Goal: Task Accomplishment & Management: Manage account settings

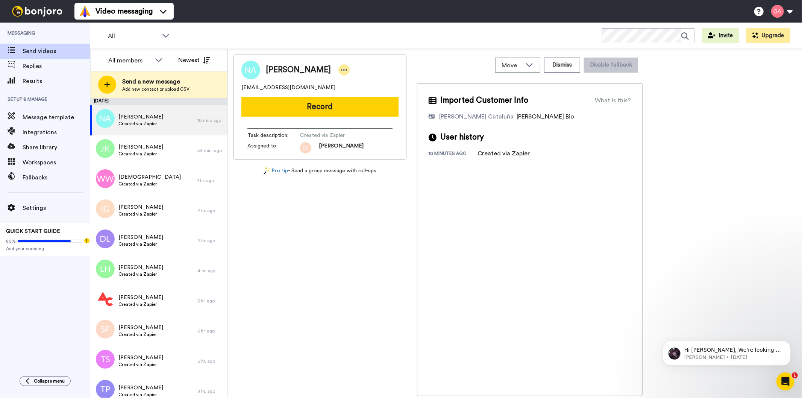
click at [341, 67] on icon at bounding box center [344, 70] width 7 height 8
click at [358, 97] on li "Assign" at bounding box center [356, 93] width 55 height 11
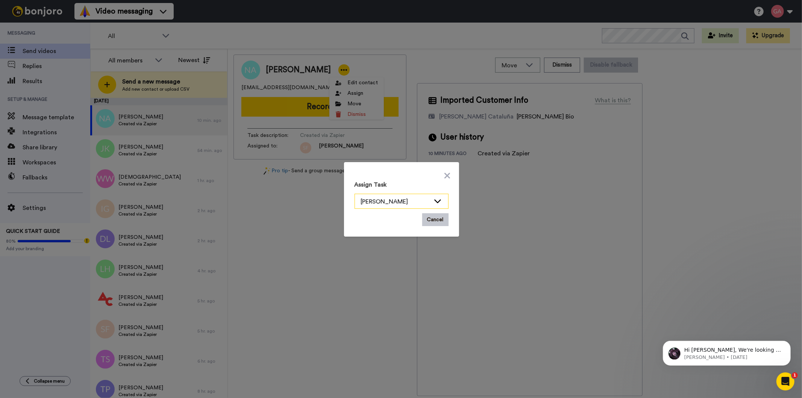
click at [389, 201] on div "Scott Friesen" at bounding box center [395, 201] width 69 height 9
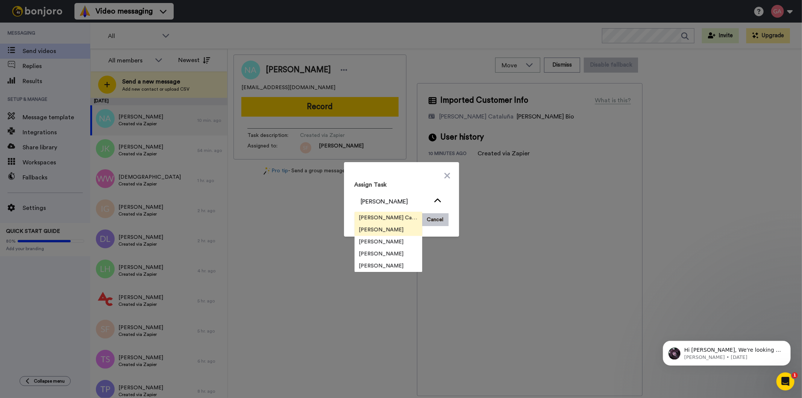
click at [388, 215] on span "Josephine Cataluña" at bounding box center [389, 218] width 68 height 8
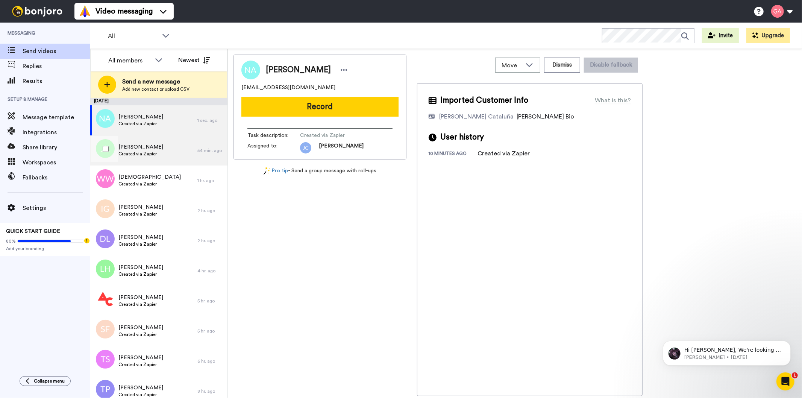
click at [162, 152] on div "Jas Kaur Created via Zapier" at bounding box center [143, 150] width 107 height 30
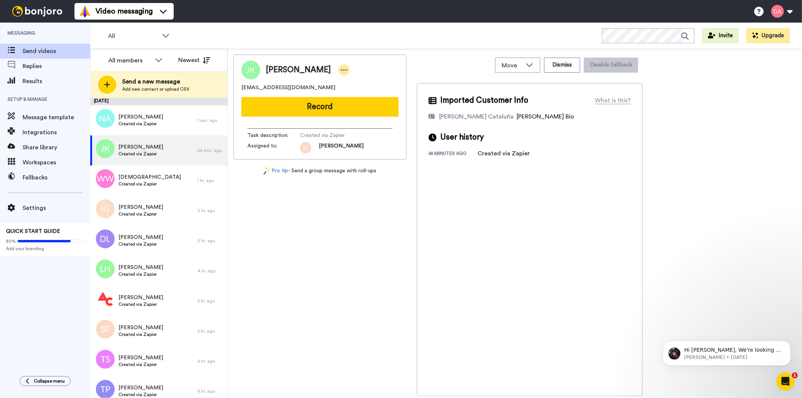
click at [341, 70] on icon at bounding box center [344, 70] width 7 height 8
click at [343, 90] on li "Assign" at bounding box center [331, 93] width 55 height 11
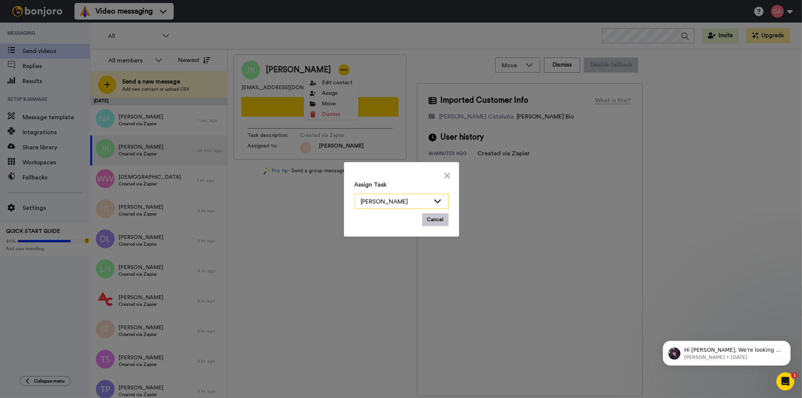
click at [433, 204] on icon at bounding box center [437, 201] width 9 height 8
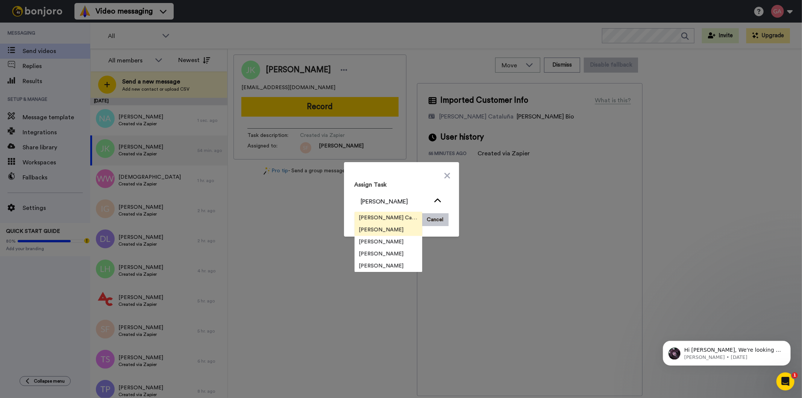
click at [371, 215] on span "Josephine Cataluña" at bounding box center [389, 218] width 68 height 8
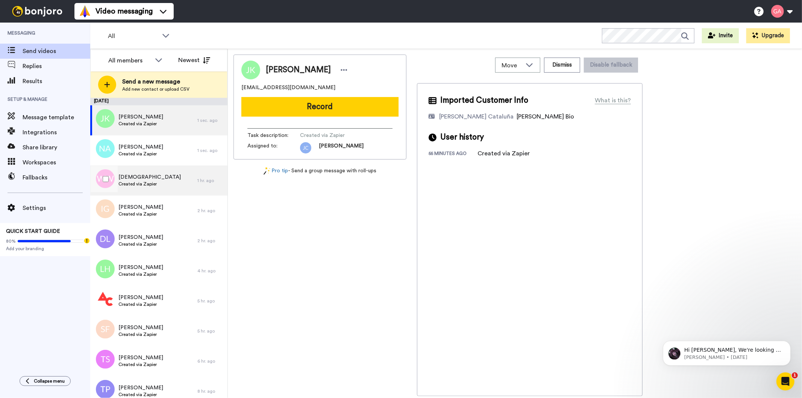
click at [148, 187] on div "Wesleymit Wesleymit Created via Zapier" at bounding box center [149, 180] width 62 height 14
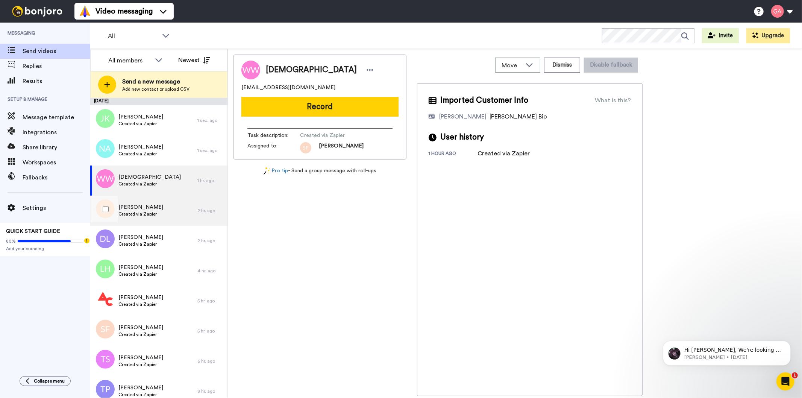
click at [149, 212] on span "Created via Zapier" at bounding box center [140, 214] width 45 height 6
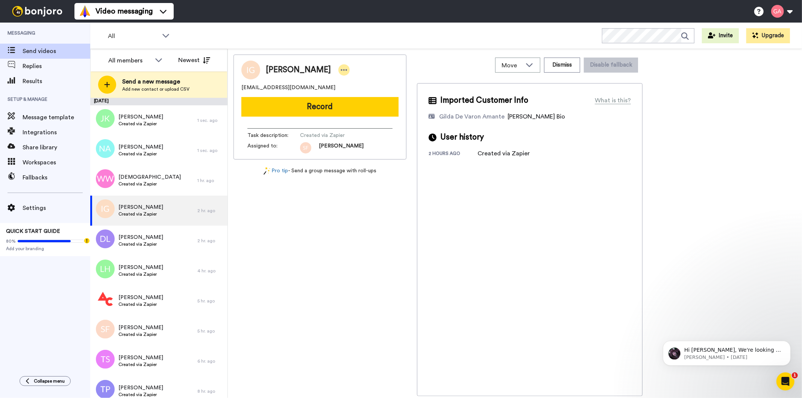
click at [347, 68] on icon at bounding box center [344, 70] width 7 height 8
click at [364, 95] on li "Assign" at bounding box center [367, 93] width 55 height 11
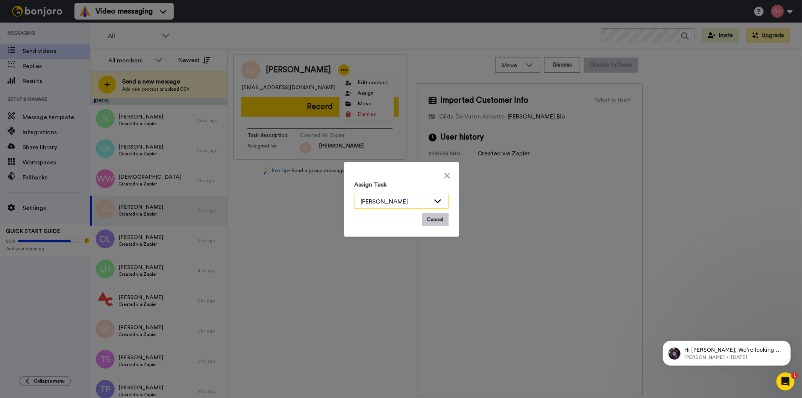
click at [435, 200] on icon at bounding box center [437, 201] width 9 height 8
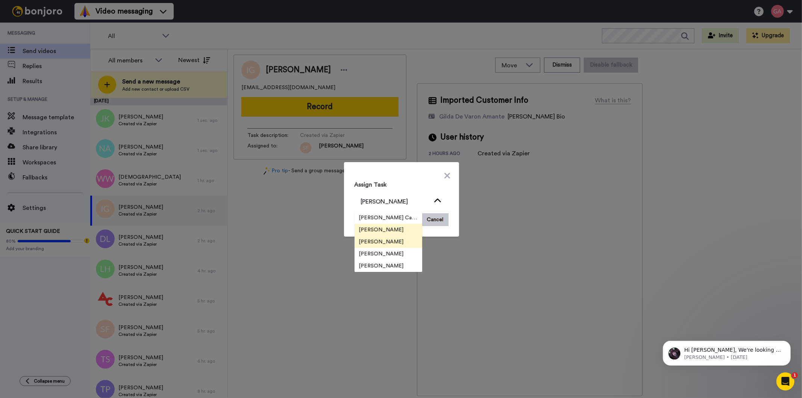
click at [396, 238] on li "[PERSON_NAME]" at bounding box center [389, 242] width 68 height 12
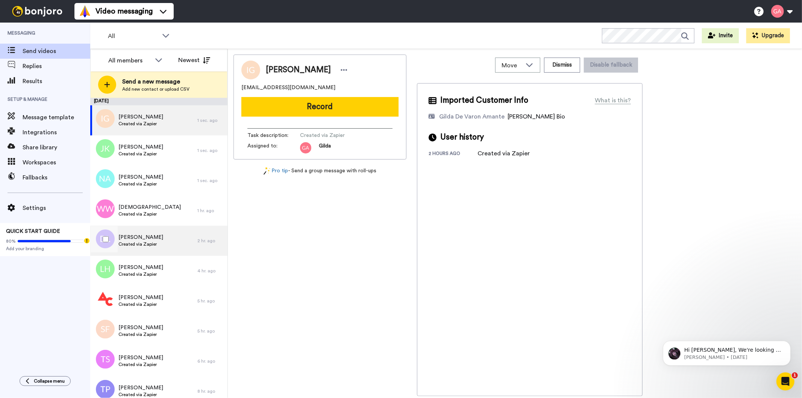
click at [149, 243] on span "Created via Zapier" at bounding box center [140, 244] width 45 height 6
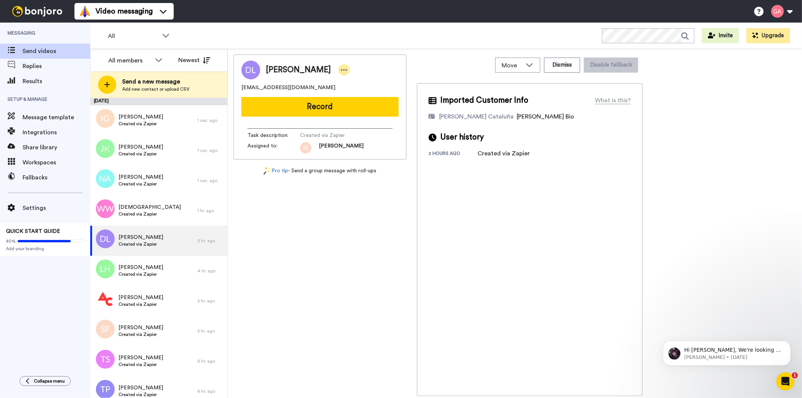
click at [341, 67] on icon at bounding box center [344, 70] width 7 height 8
click at [351, 92] on li "Assign" at bounding box center [345, 93] width 55 height 11
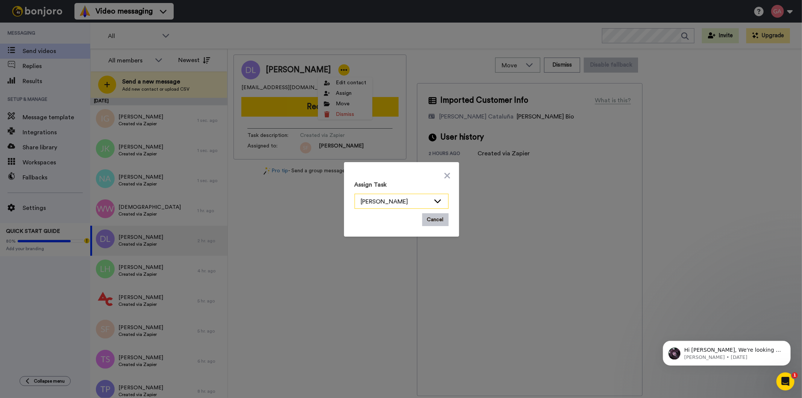
click at [439, 197] on div "Scott Friesen" at bounding box center [401, 201] width 93 height 15
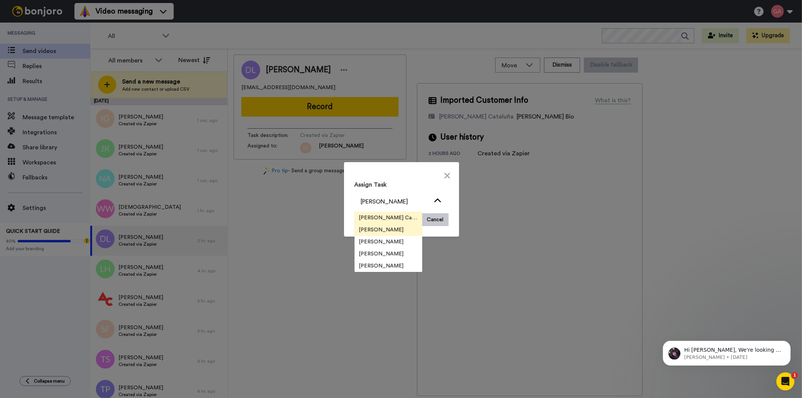
click at [396, 218] on span "Josephine Cataluña" at bounding box center [389, 218] width 68 height 8
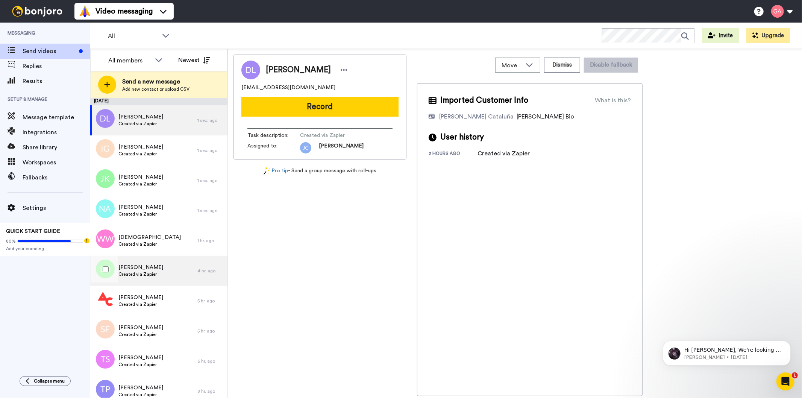
click at [158, 281] on div "Leanne Holland Created via Zapier" at bounding box center [143, 271] width 107 height 30
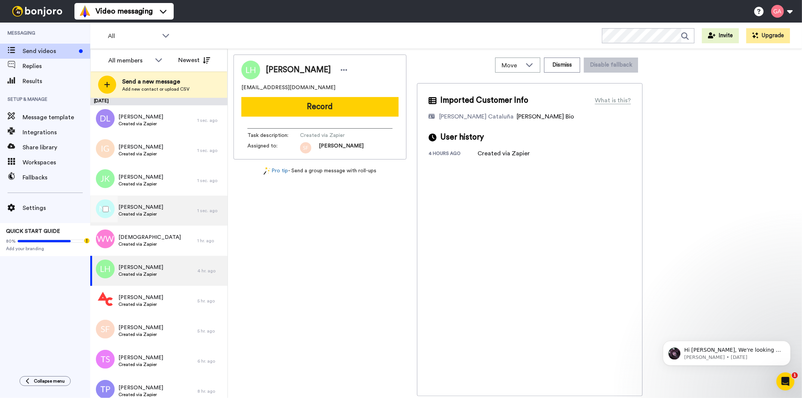
click at [151, 206] on span "Namrah Ahmed" at bounding box center [140, 207] width 45 height 8
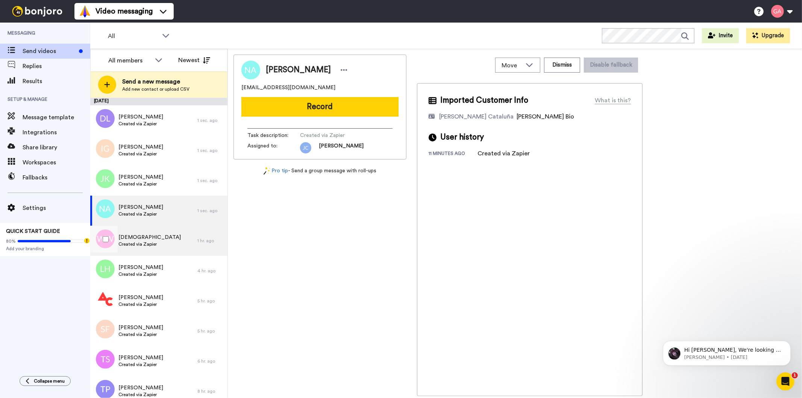
click at [165, 251] on div "Wesleymit Wesleymit Created via Zapier" at bounding box center [143, 241] width 107 height 30
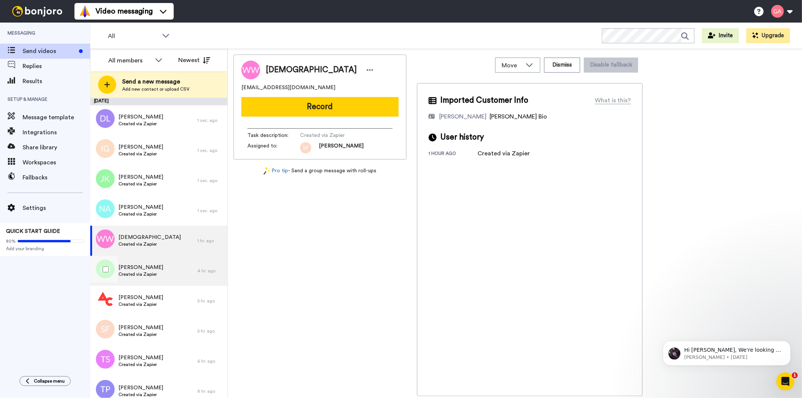
click at [162, 275] on div "Leanne Holland Created via Zapier" at bounding box center [143, 271] width 107 height 30
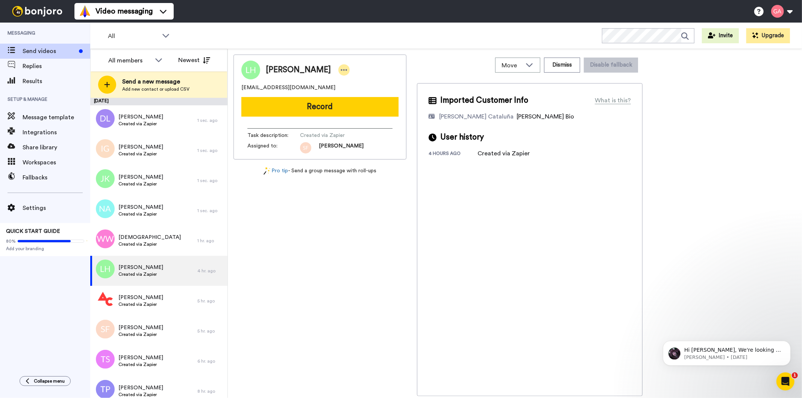
click at [341, 70] on icon at bounding box center [344, 70] width 7 height 8
click at [345, 95] on li "Assign" at bounding box center [356, 93] width 55 height 11
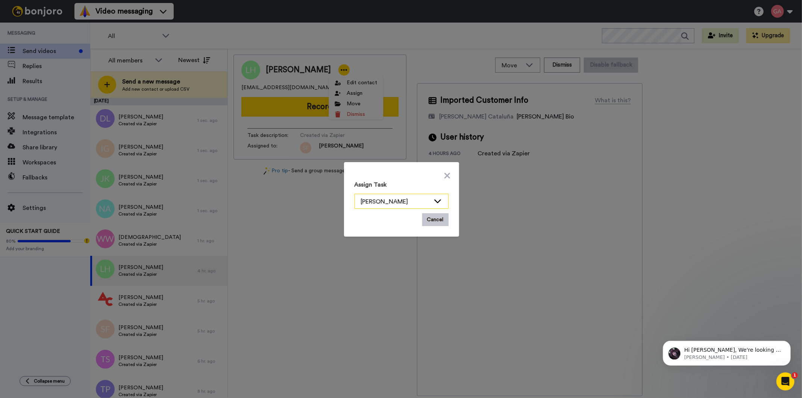
click at [437, 199] on icon at bounding box center [437, 201] width 9 height 8
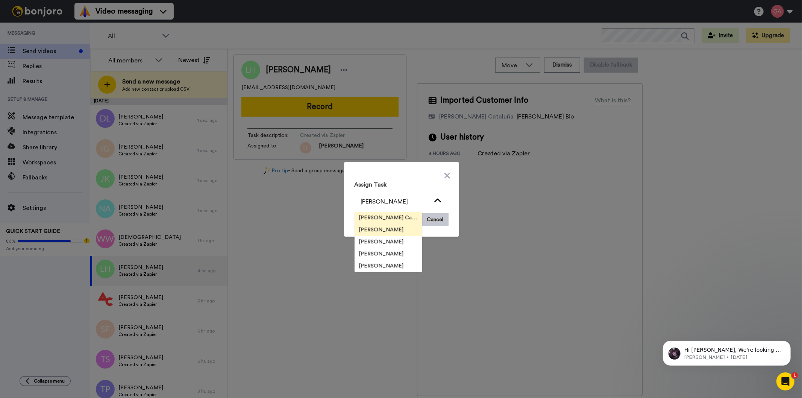
click at [391, 217] on span "Josephine Cataluña" at bounding box center [389, 218] width 68 height 8
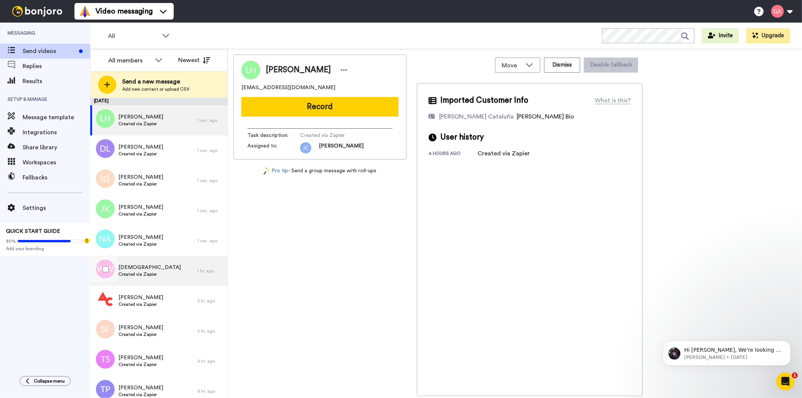
click at [153, 276] on span "Created via Zapier" at bounding box center [149, 274] width 62 height 6
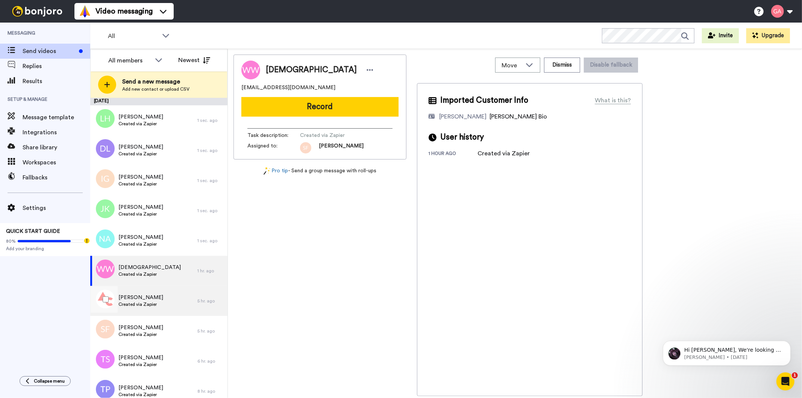
click at [156, 296] on span "Ruth Della" at bounding box center [140, 298] width 45 height 8
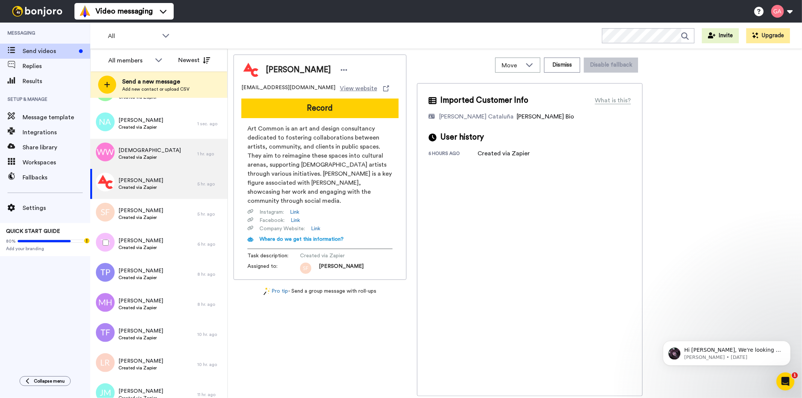
scroll to position [125, 0]
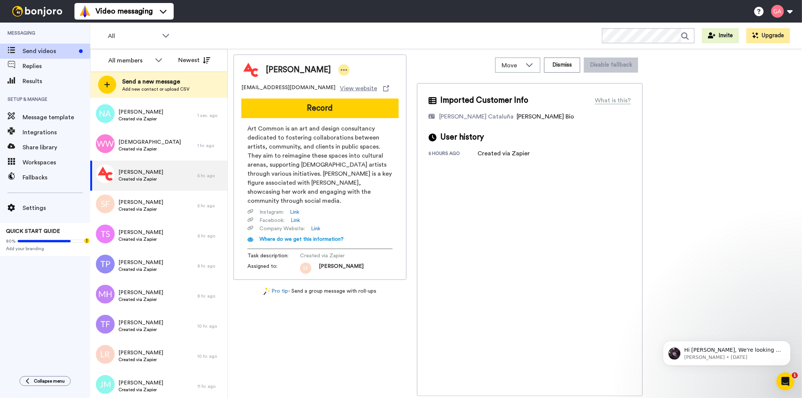
click at [341, 68] on icon at bounding box center [344, 70] width 7 height 8
click at [341, 91] on li "Assign" at bounding box center [337, 93] width 55 height 11
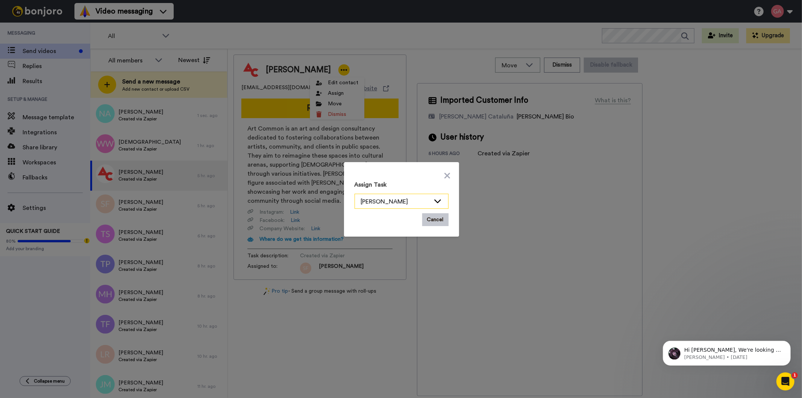
click at [433, 201] on icon at bounding box center [437, 201] width 9 height 8
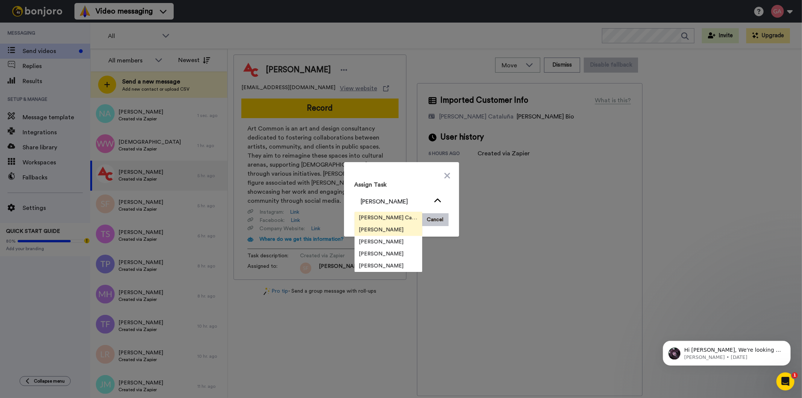
click at [389, 216] on span "Josephine Cataluña" at bounding box center [389, 218] width 68 height 8
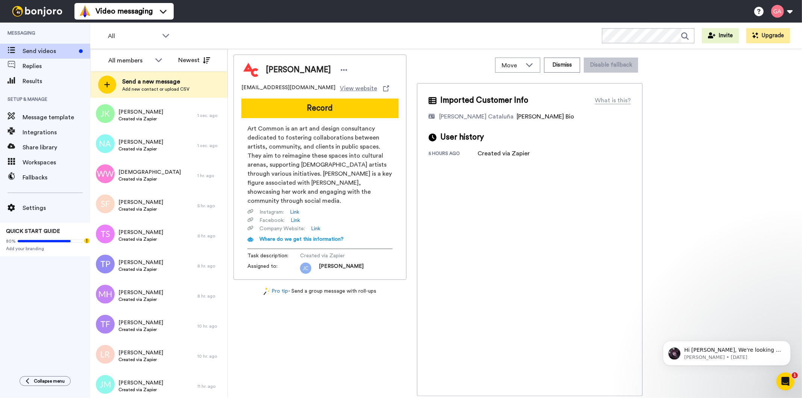
scroll to position [0, 0]
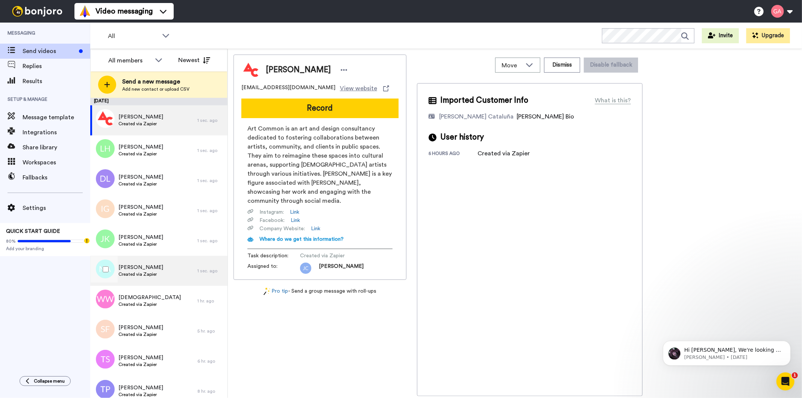
click at [157, 280] on div "Namrah Ahmed Created via Zapier" at bounding box center [143, 271] width 107 height 30
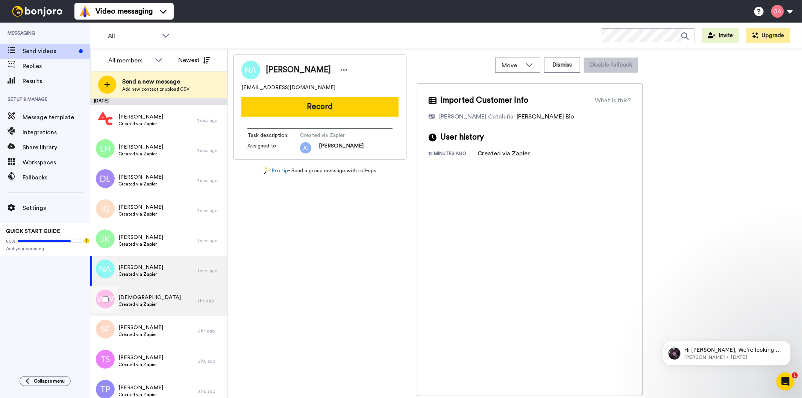
click at [162, 303] on span "Created via Zapier" at bounding box center [149, 304] width 62 height 6
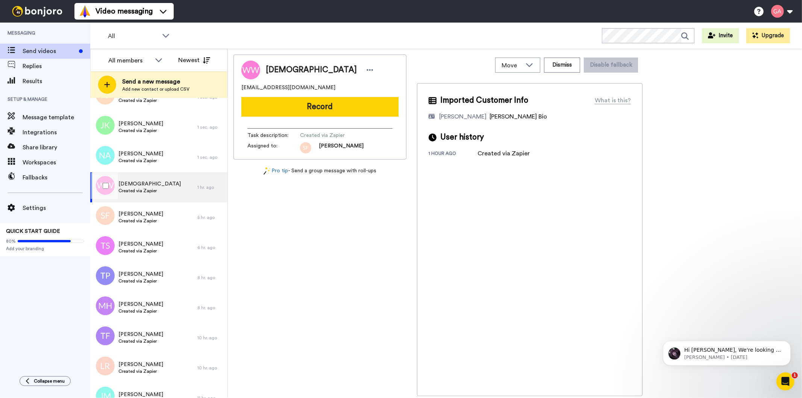
scroll to position [125, 0]
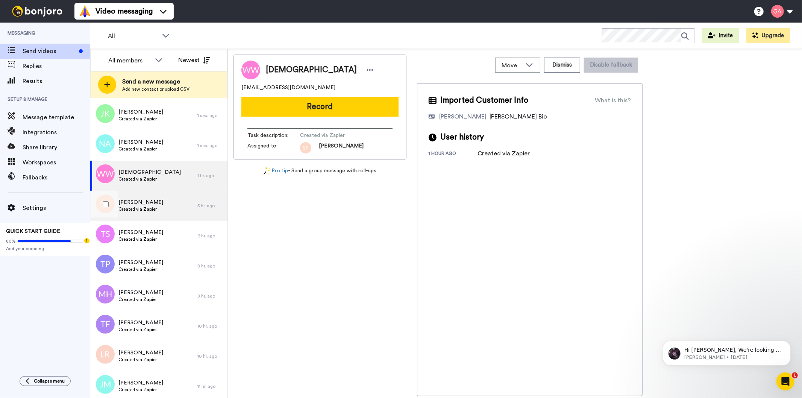
click at [142, 206] on span "Created via Zapier" at bounding box center [140, 209] width 45 height 6
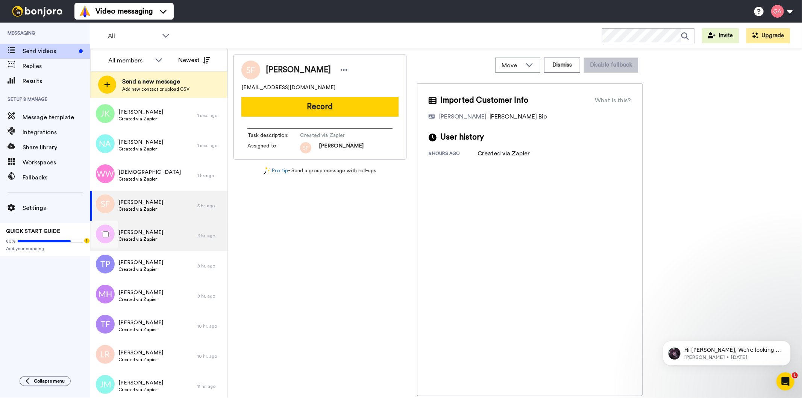
click at [154, 241] on span "Created via Zapier" at bounding box center [140, 239] width 45 height 6
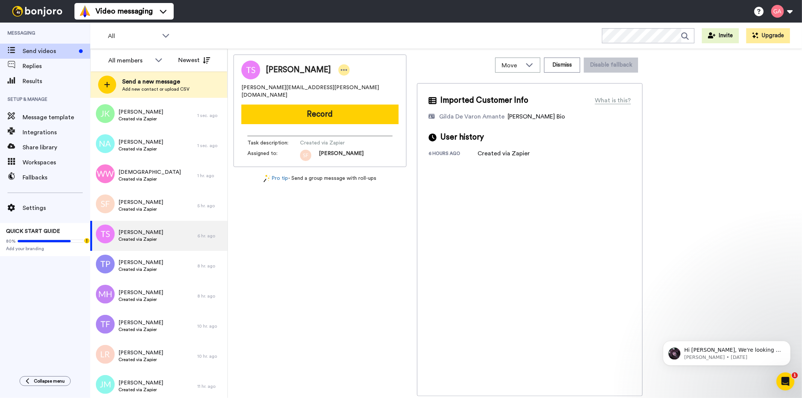
click at [341, 66] on icon at bounding box center [344, 70] width 7 height 8
click at [357, 92] on li "Assign" at bounding box center [347, 93] width 55 height 11
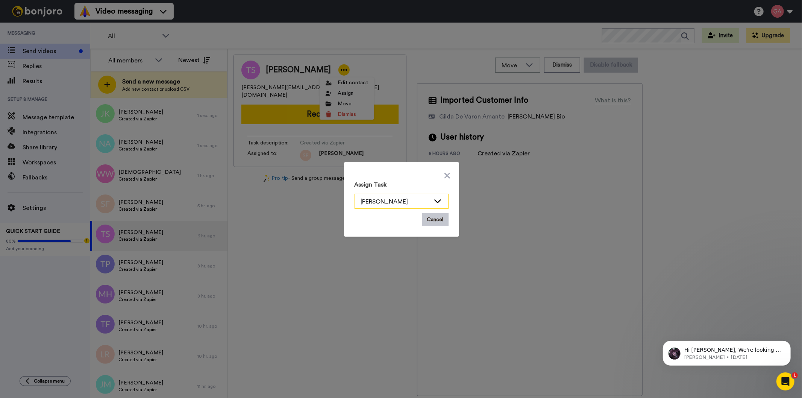
click at [437, 199] on icon at bounding box center [437, 201] width 9 height 8
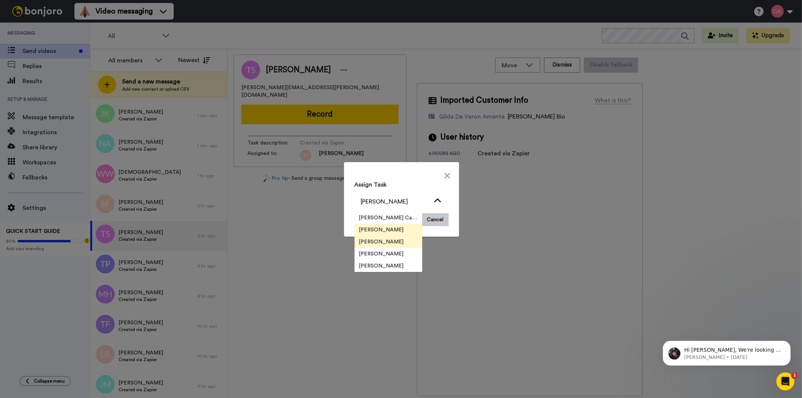
click at [388, 244] on span "[PERSON_NAME]" at bounding box center [382, 242] width 54 height 8
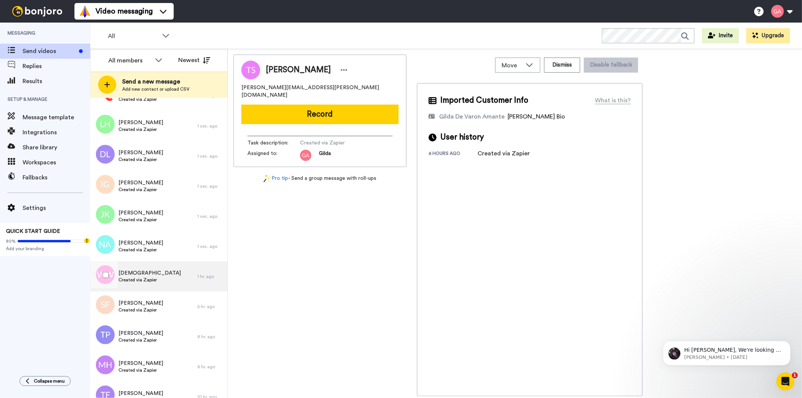
scroll to position [125, 0]
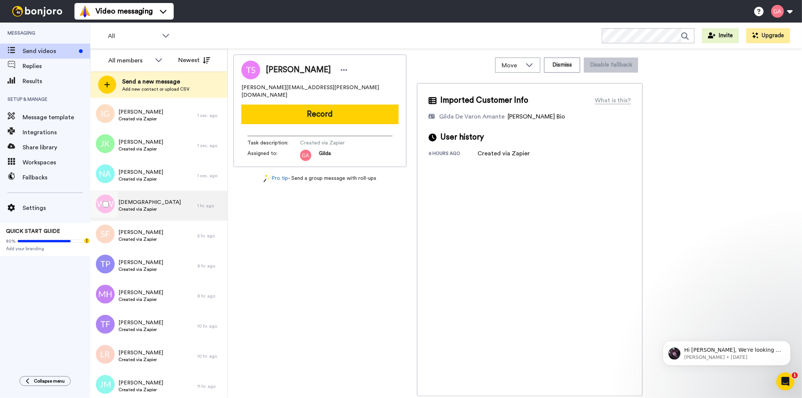
click at [152, 206] on span "Created via Zapier" at bounding box center [149, 209] width 62 height 6
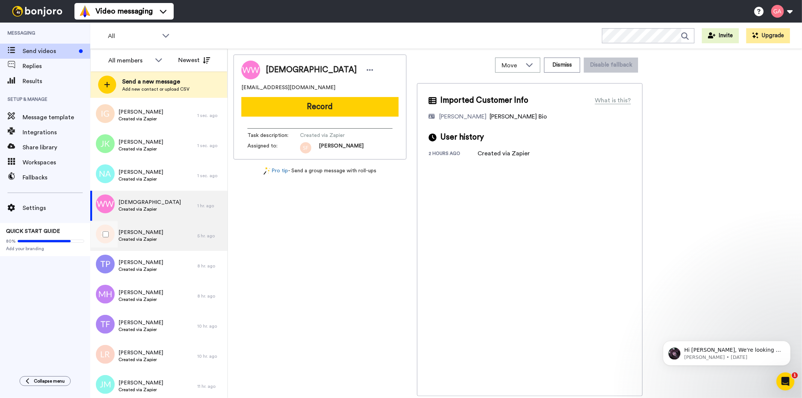
click at [156, 237] on div "Sherita Flowers Created via Zapier" at bounding box center [143, 236] width 107 height 30
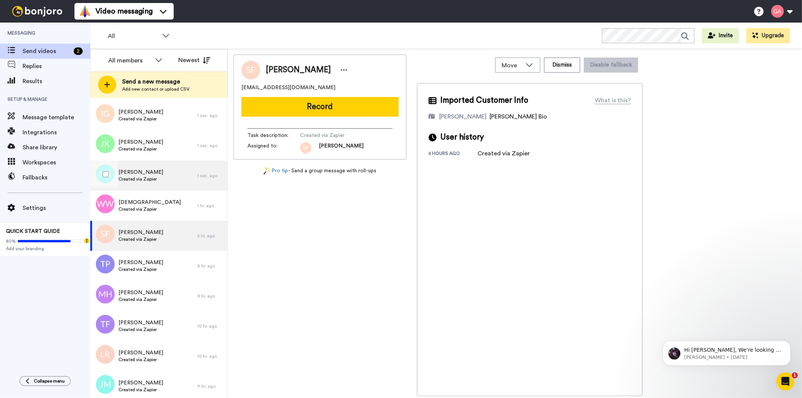
click at [166, 176] on div "Namrah Ahmed Created via Zapier" at bounding box center [143, 176] width 107 height 30
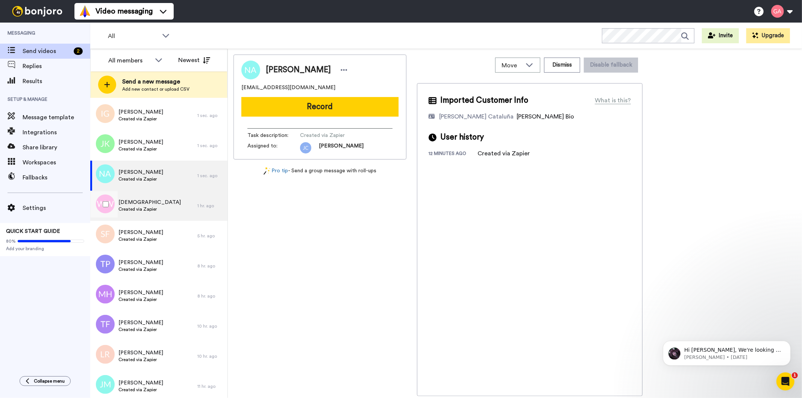
click at [152, 207] on span "Created via Zapier" at bounding box center [149, 209] width 62 height 6
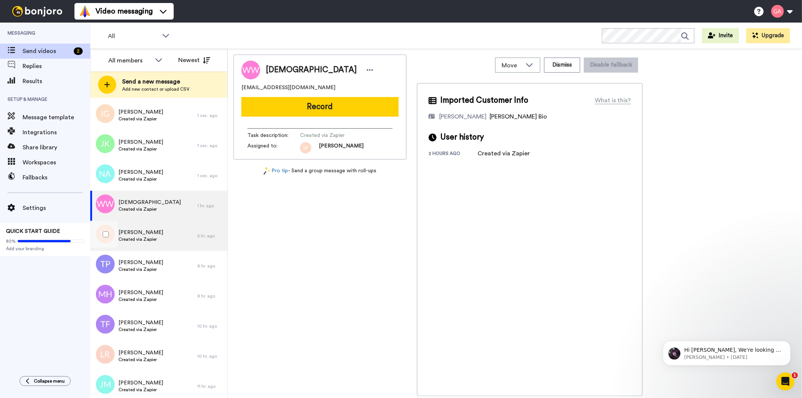
click at [152, 240] on span "Created via Zapier" at bounding box center [140, 239] width 45 height 6
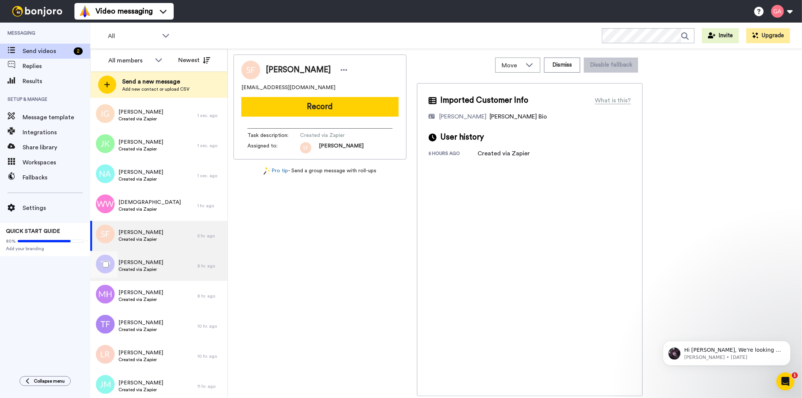
click at [151, 266] on span "Created via Zapier" at bounding box center [140, 269] width 45 height 6
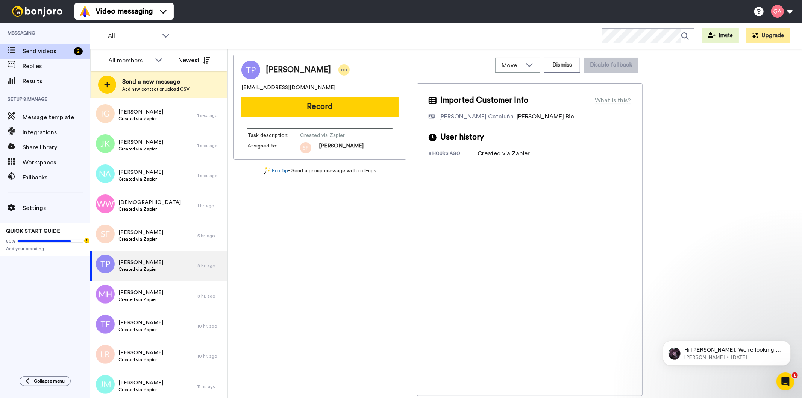
click at [341, 68] on icon at bounding box center [344, 70] width 7 height 8
click at [369, 96] on li "Assign" at bounding box center [364, 93] width 55 height 11
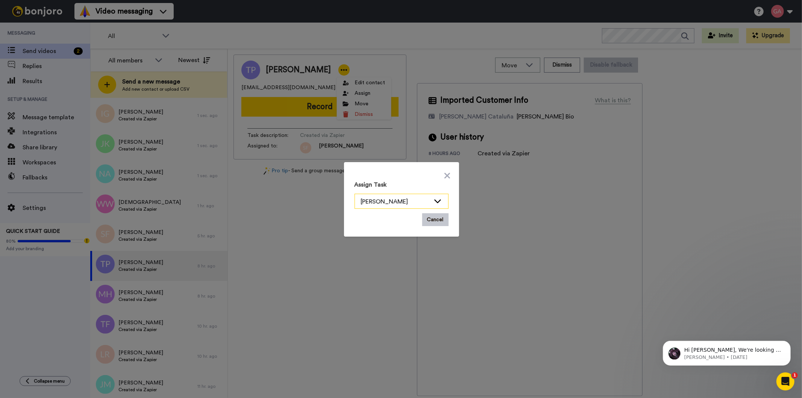
click at [435, 198] on icon at bounding box center [437, 201] width 9 height 8
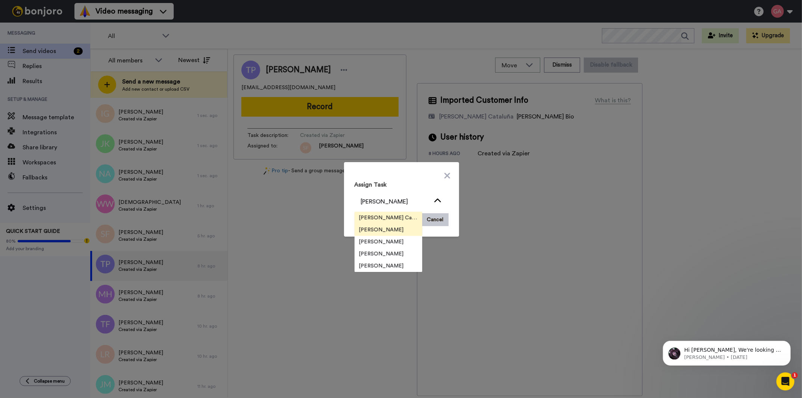
click at [403, 217] on span "Josephine Cataluña" at bounding box center [389, 218] width 68 height 8
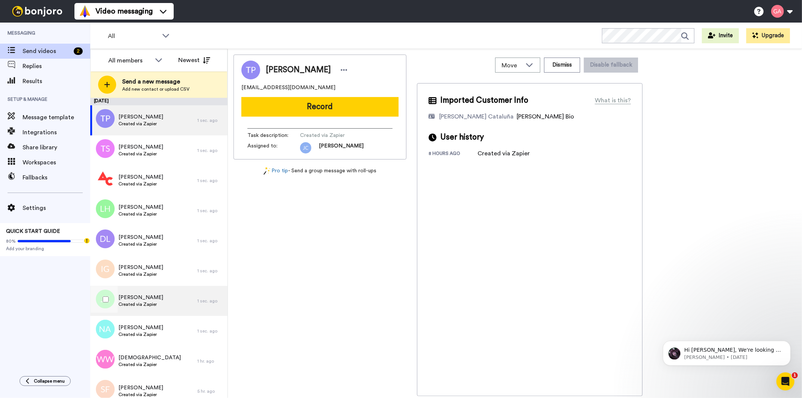
click at [145, 309] on div "Jas Kaur Created via Zapier" at bounding box center [143, 301] width 107 height 30
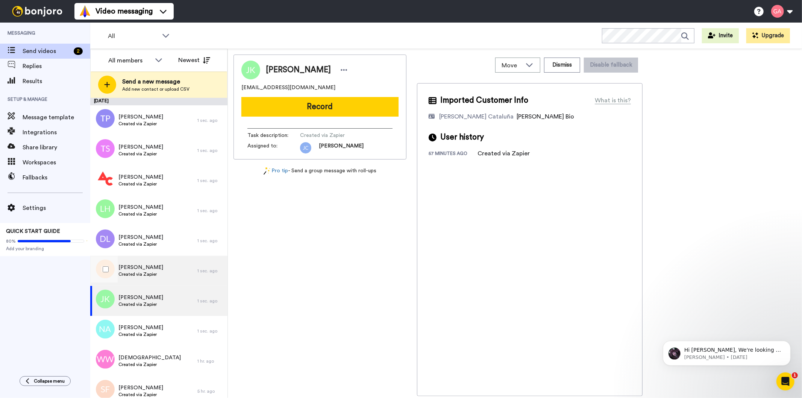
click at [142, 273] on span "Created via Zapier" at bounding box center [140, 274] width 45 height 6
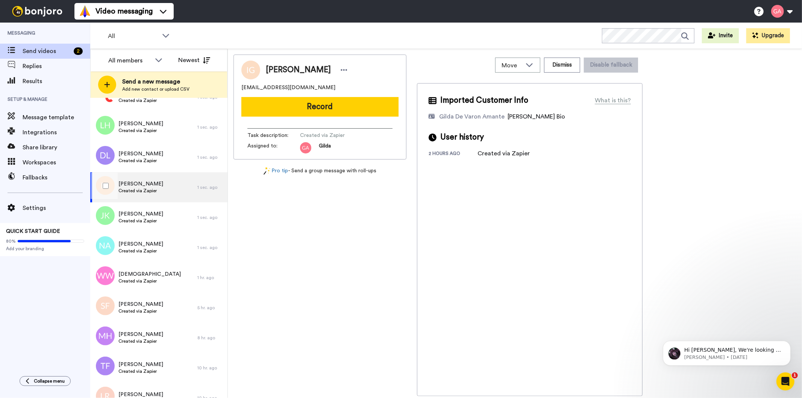
scroll to position [125, 0]
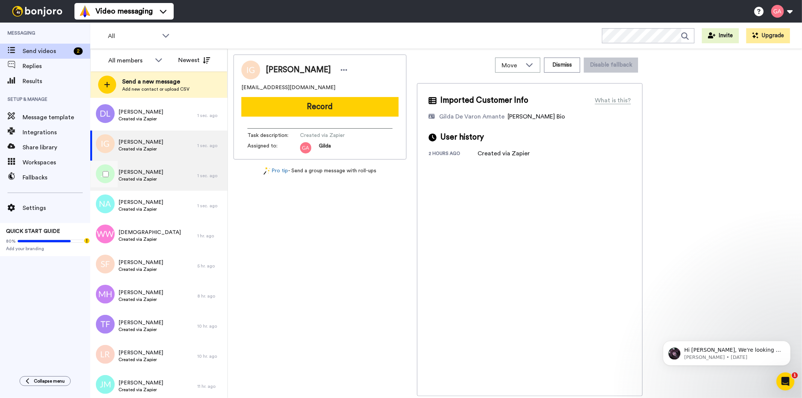
click at [148, 177] on span "Created via Zapier" at bounding box center [140, 179] width 45 height 6
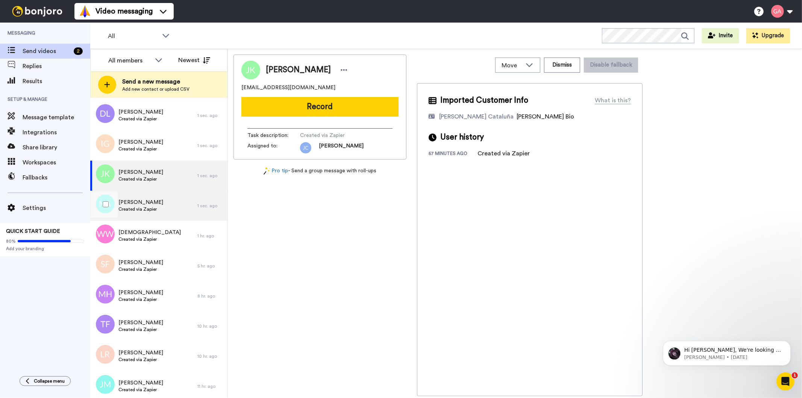
click at [154, 211] on span "Created via Zapier" at bounding box center [140, 209] width 45 height 6
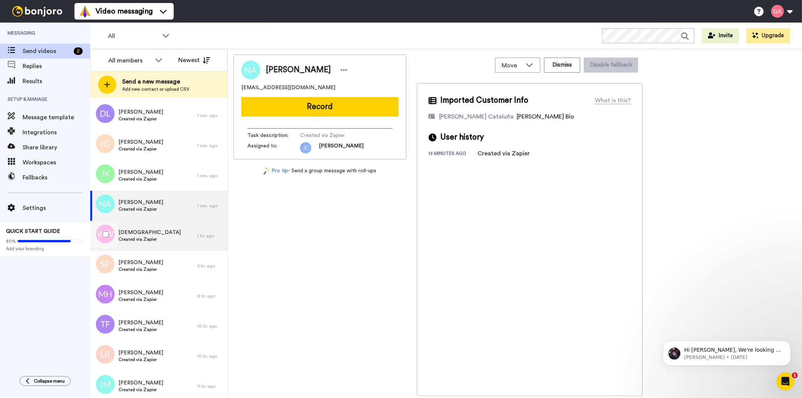
click at [159, 237] on span "Created via Zapier" at bounding box center [149, 239] width 62 height 6
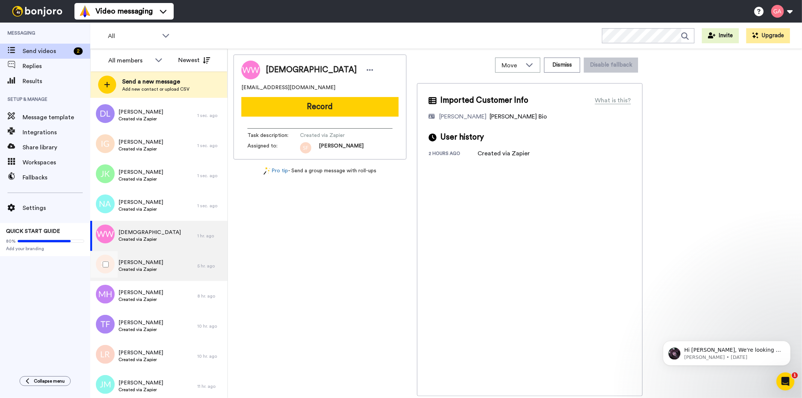
click at [155, 275] on div "Sherita Flowers Created via Zapier" at bounding box center [143, 266] width 107 height 30
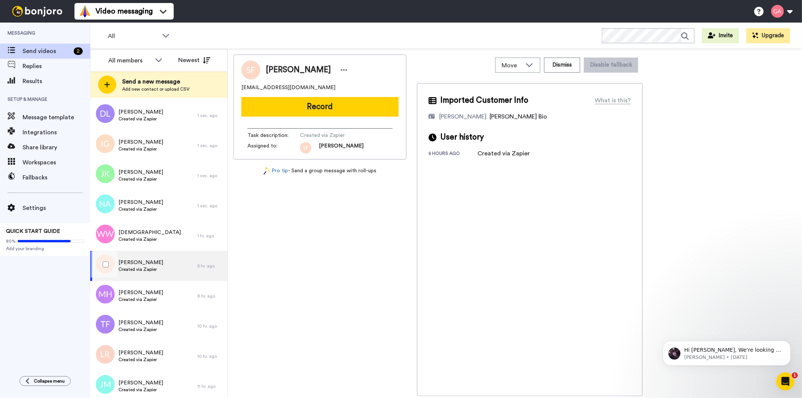
scroll to position [209, 0]
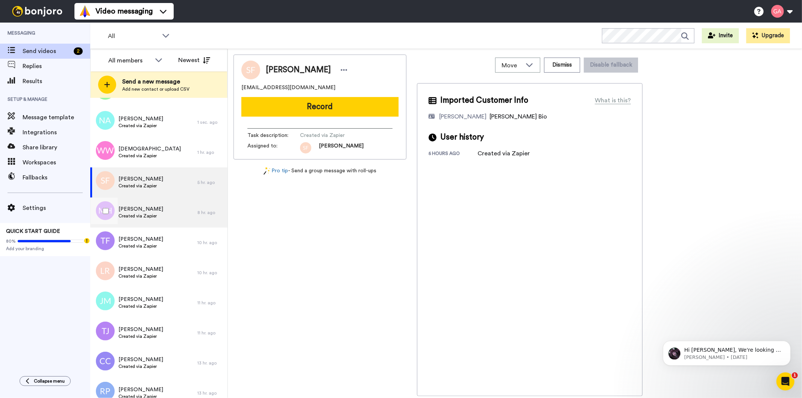
click at [157, 213] on span "Created via Zapier" at bounding box center [140, 216] width 45 height 6
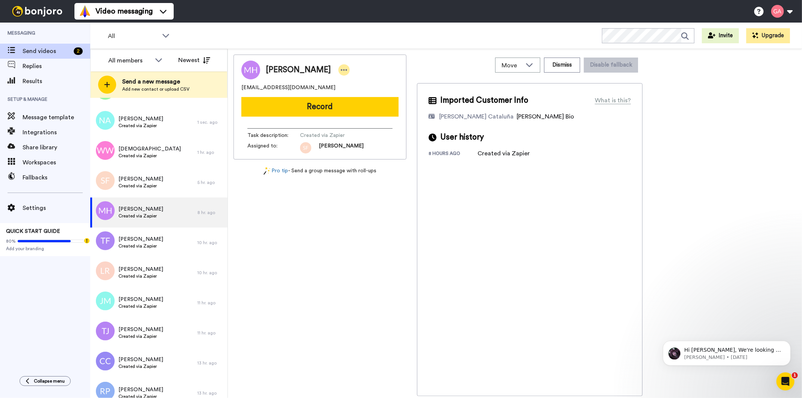
click at [341, 70] on icon at bounding box center [344, 70] width 6 height 2
click at [363, 94] on li "Assign" at bounding box center [361, 93] width 55 height 11
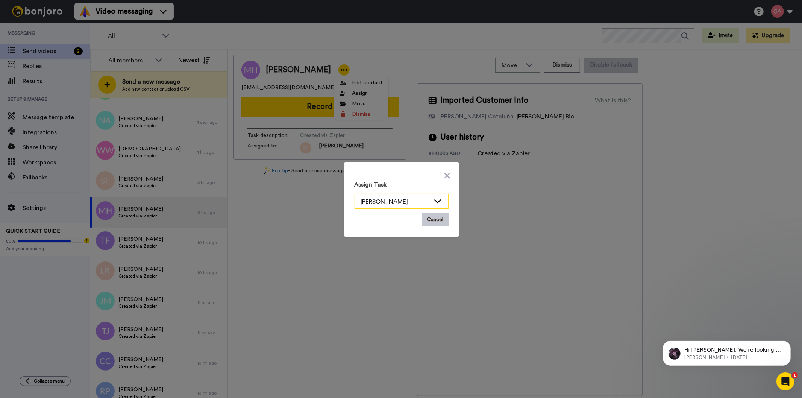
click at [435, 202] on icon at bounding box center [437, 201] width 7 height 4
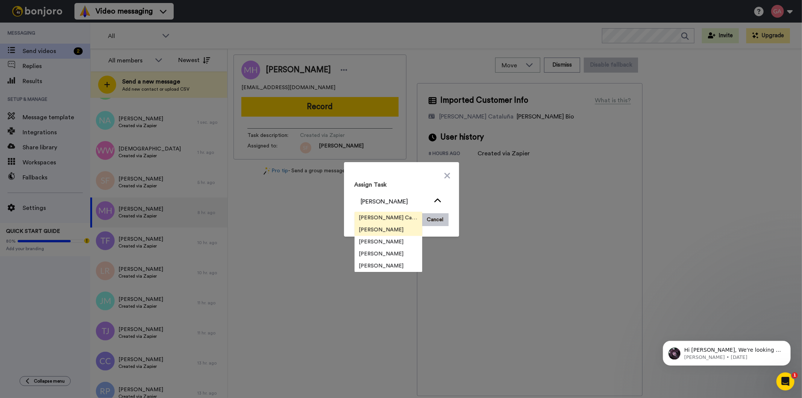
click at [386, 216] on span "Josephine Cataluña" at bounding box center [389, 218] width 68 height 8
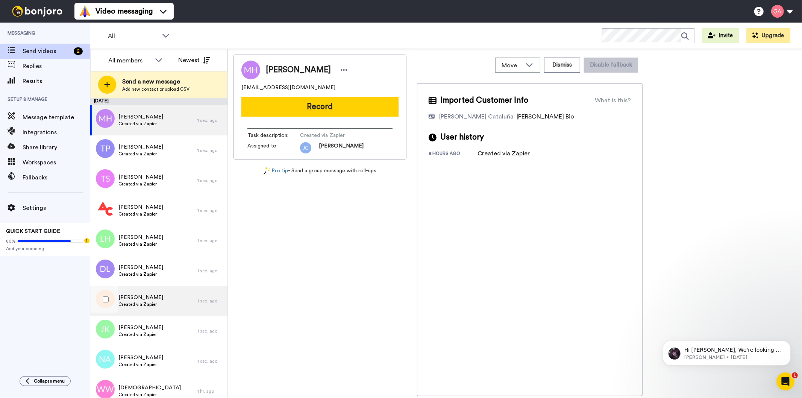
scroll to position [125, 0]
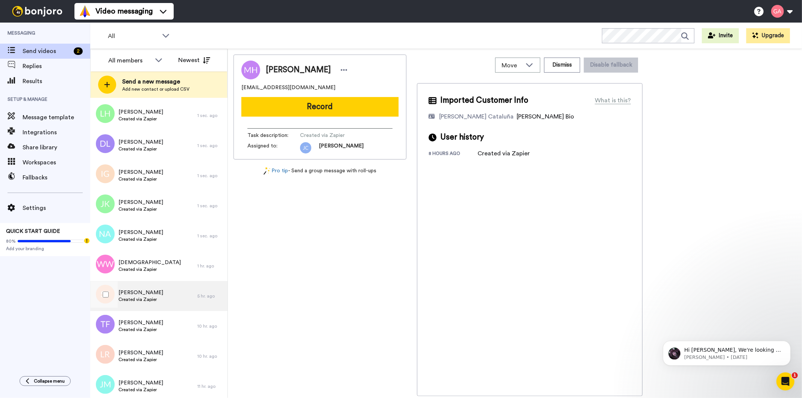
click at [145, 300] on span "Created via Zapier" at bounding box center [140, 299] width 45 height 6
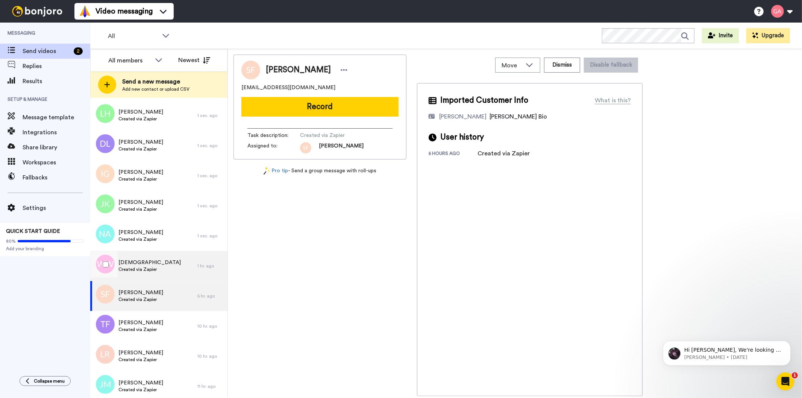
click at [145, 265] on span "Wesleymit Wesleymit" at bounding box center [149, 263] width 62 height 8
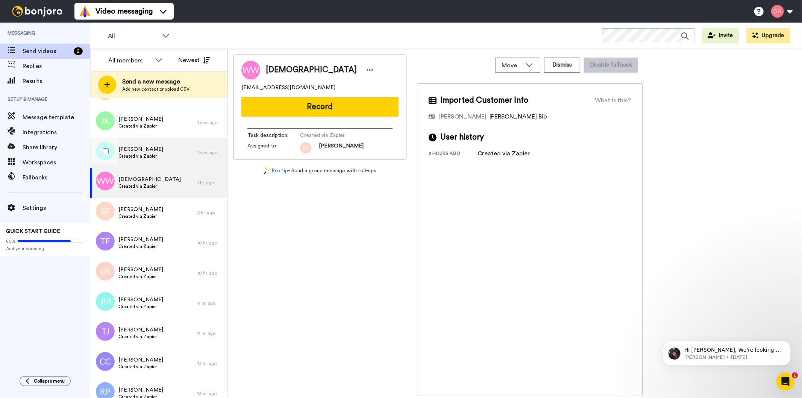
scroll to position [209, 0]
click at [157, 149] on div "Namrah Ahmed Created via Zapier" at bounding box center [143, 152] width 107 height 30
click at [159, 181] on span "Wesleymit Wesleymit" at bounding box center [149, 179] width 62 height 8
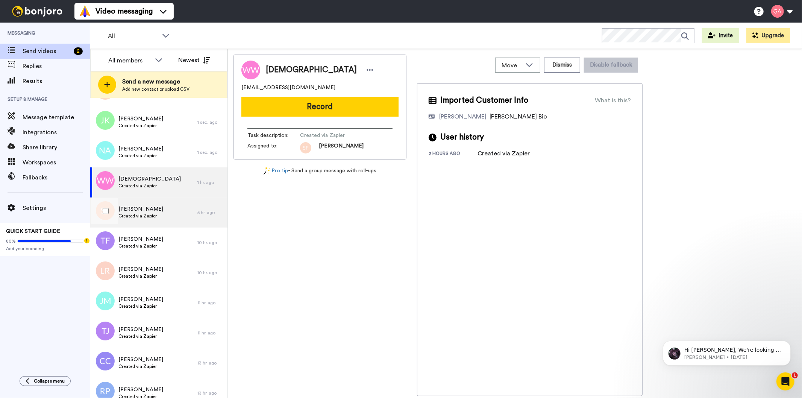
click at [148, 214] on span "Created via Zapier" at bounding box center [140, 216] width 45 height 6
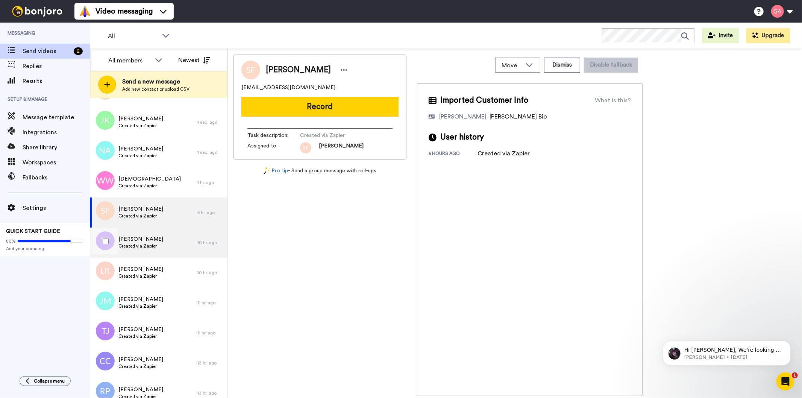
click at [148, 240] on span "Toni Fies" at bounding box center [140, 239] width 45 height 8
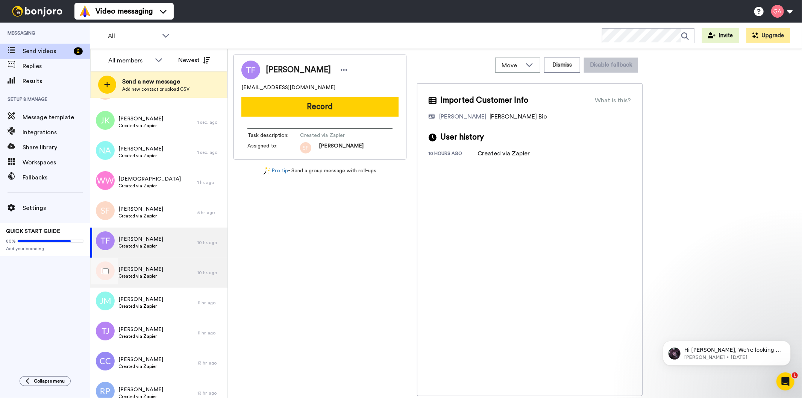
click at [152, 281] on div "Liam Ryan Created via Zapier" at bounding box center [143, 273] width 107 height 30
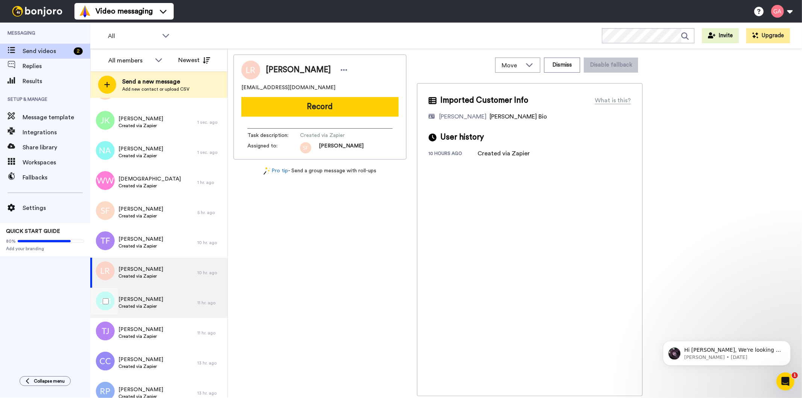
click at [152, 313] on div "Jess Miles Created via Zapier" at bounding box center [143, 303] width 107 height 30
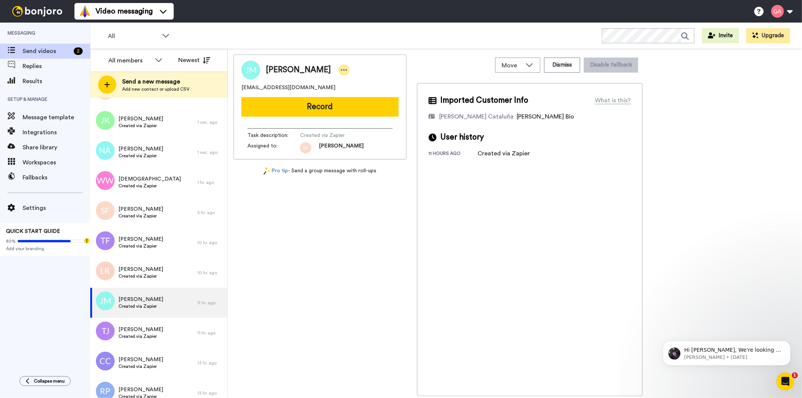
click at [341, 71] on icon at bounding box center [344, 70] width 7 height 8
click at [351, 91] on li "Assign" at bounding box center [337, 93] width 55 height 11
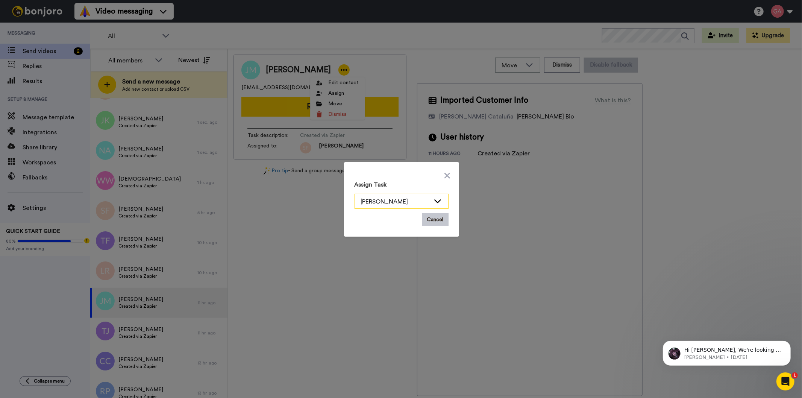
click at [435, 197] on icon at bounding box center [437, 201] width 9 height 8
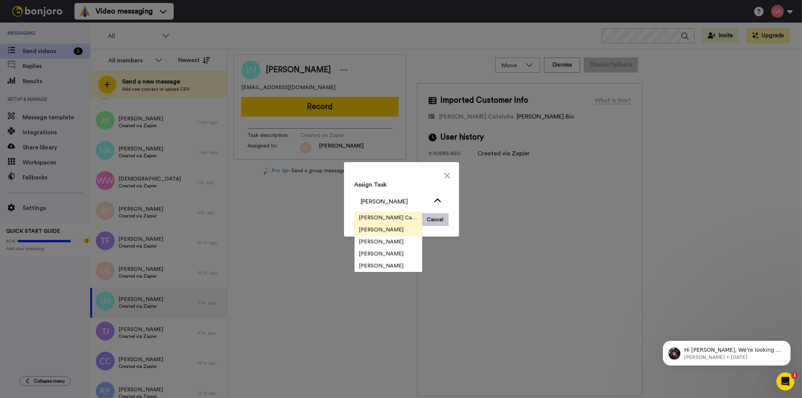
click at [401, 217] on span "Josephine Cataluña" at bounding box center [389, 218] width 68 height 8
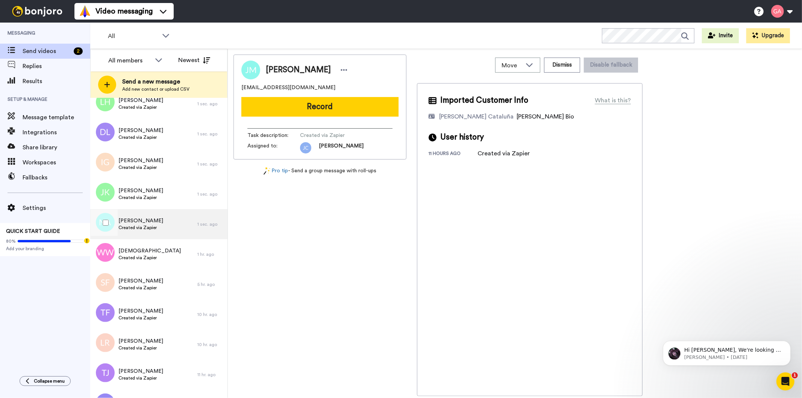
scroll to position [209, 0]
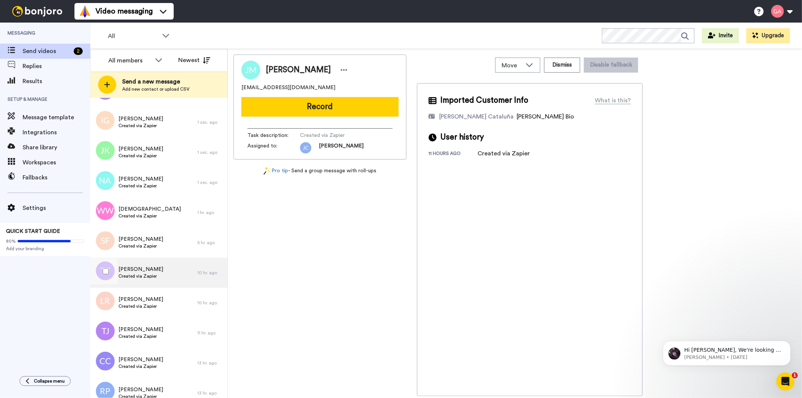
click at [143, 286] on div "Toni Fies Created via Zapier" at bounding box center [143, 273] width 107 height 30
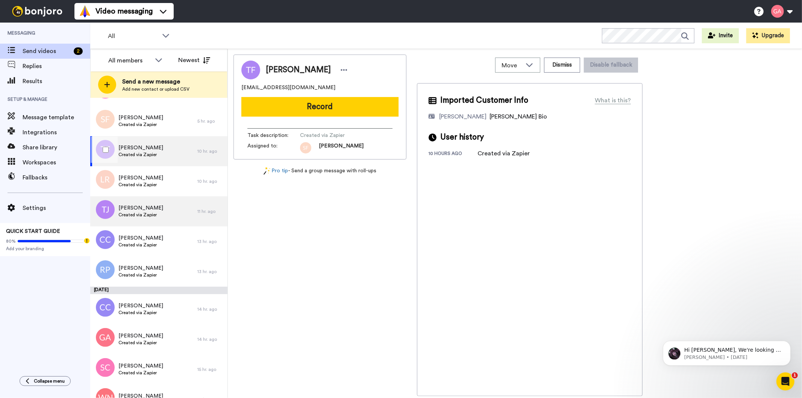
scroll to position [334, 0]
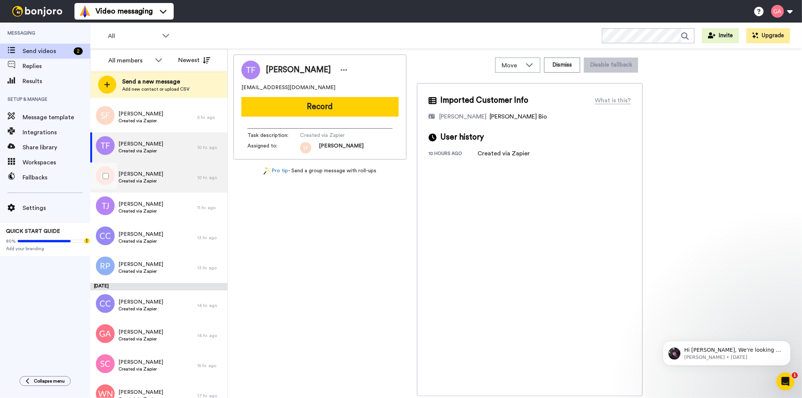
click at [143, 181] on span "Created via Zapier" at bounding box center [140, 181] width 45 height 6
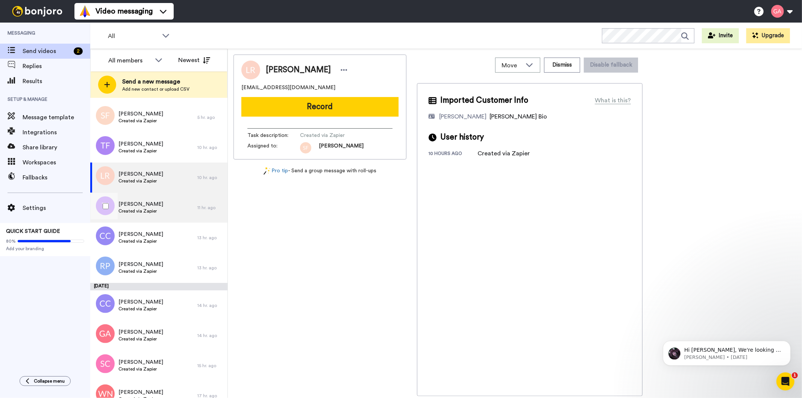
click at [151, 203] on span "Tracy Johnson" at bounding box center [140, 204] width 45 height 8
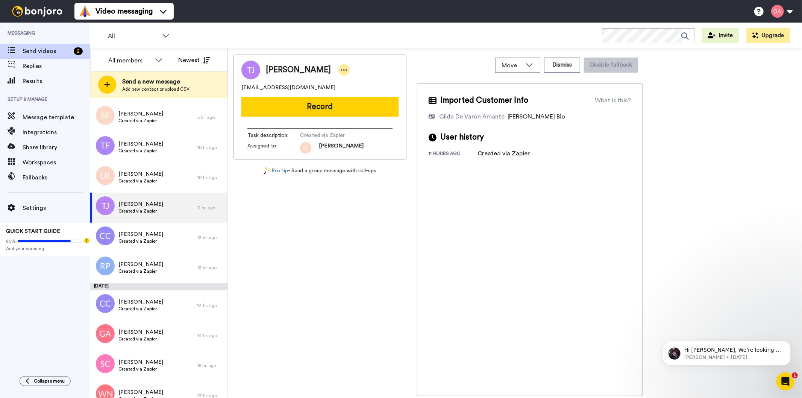
click at [341, 71] on icon at bounding box center [344, 70] width 7 height 8
click at [363, 96] on li "Assign" at bounding box center [352, 93] width 55 height 11
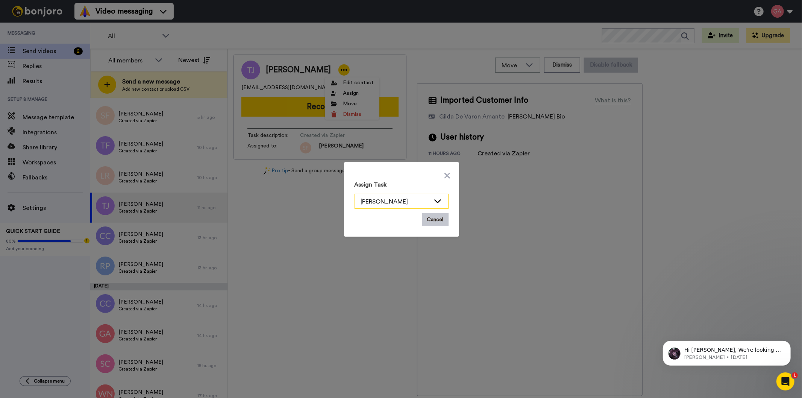
click at [437, 199] on icon at bounding box center [437, 201] width 9 height 8
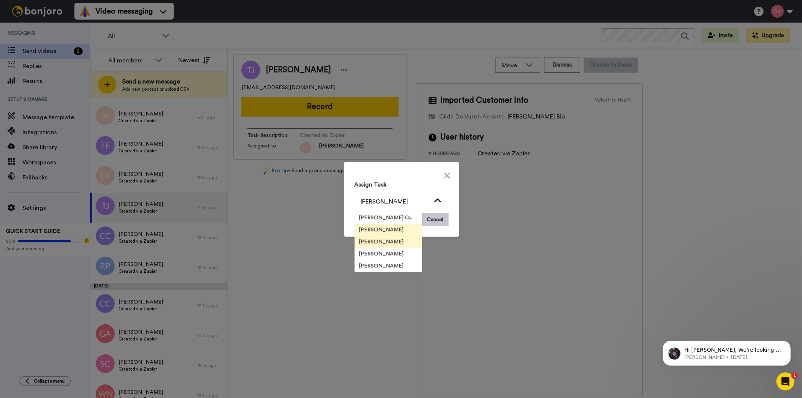
click at [380, 240] on span "[PERSON_NAME]" at bounding box center [382, 242] width 54 height 8
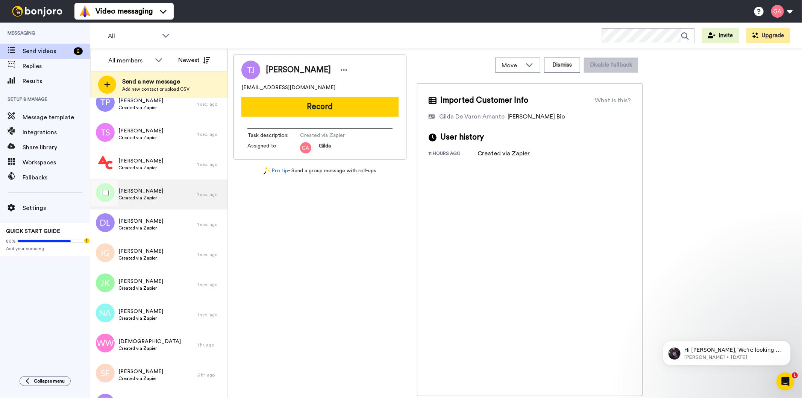
scroll to position [167, 0]
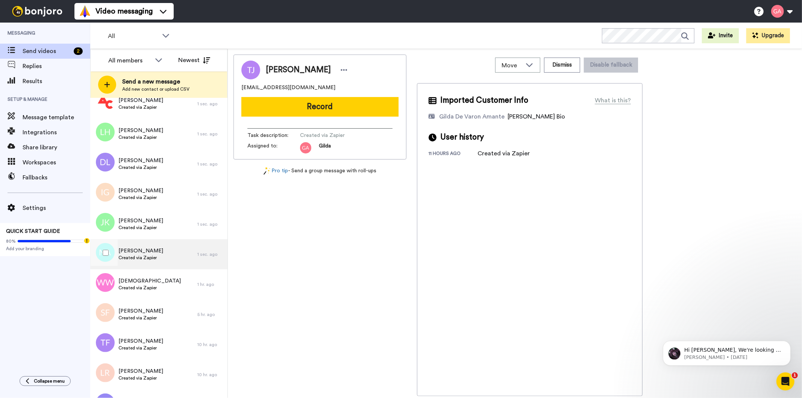
click at [145, 255] on span "Created via Zapier" at bounding box center [140, 258] width 45 height 6
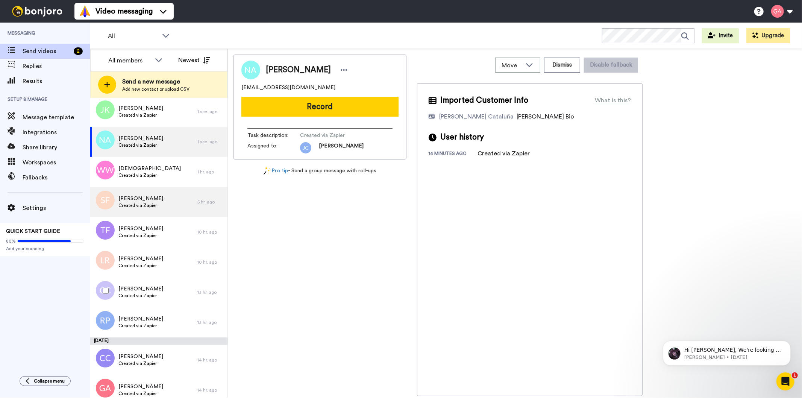
scroll to position [292, 0]
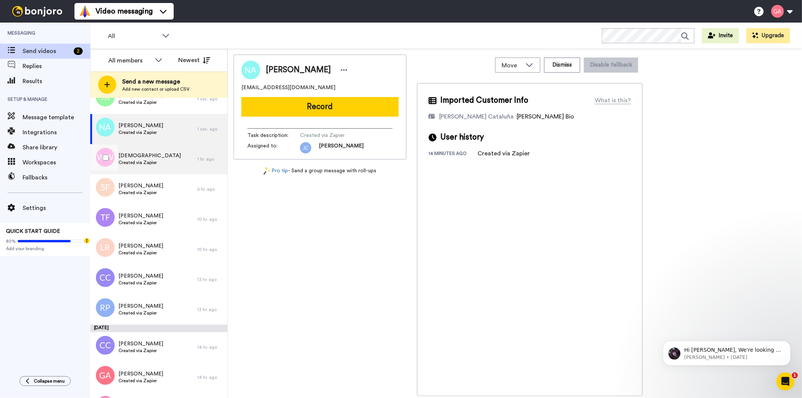
click at [170, 164] on div "Wesleymit Wesleymit Created via Zapier" at bounding box center [143, 159] width 107 height 30
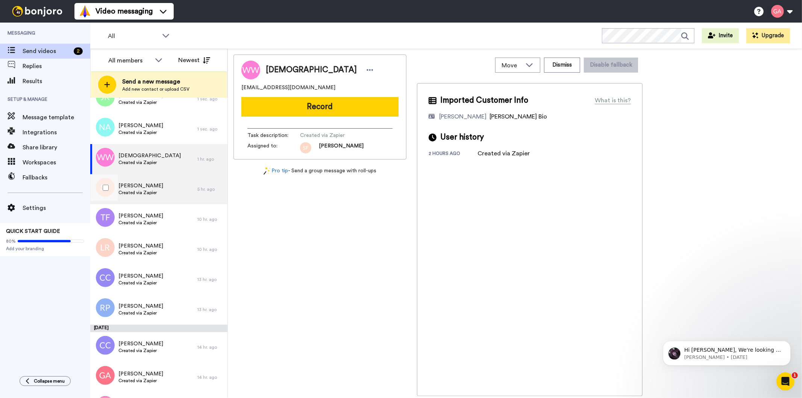
click at [170, 194] on div "Sherita Flowers Created via Zapier" at bounding box center [143, 189] width 107 height 30
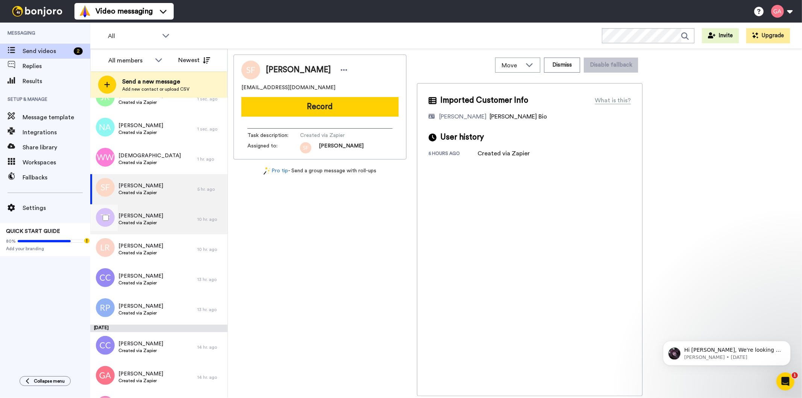
click at [158, 222] on div "Toni Fies Created via Zapier" at bounding box center [143, 219] width 107 height 30
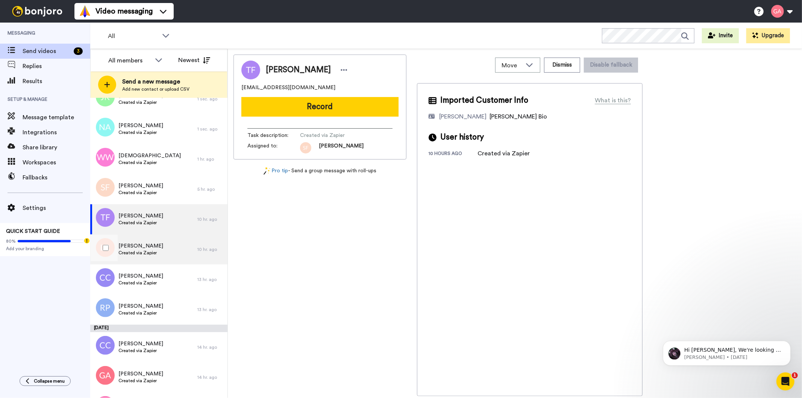
click at [154, 258] on div "Liam Ryan Created via Zapier" at bounding box center [143, 249] width 107 height 30
click at [157, 247] on div "Liam Ryan Created via Zapier" at bounding box center [143, 249] width 107 height 30
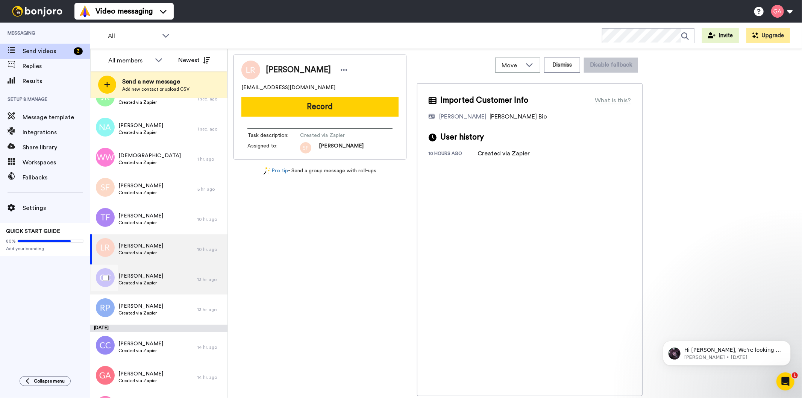
click at [153, 282] on span "Created via Zapier" at bounding box center [140, 283] width 45 height 6
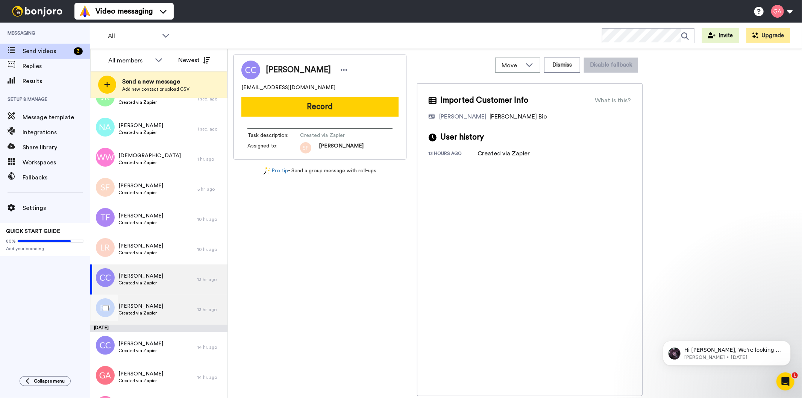
click at [159, 297] on div "Rashida Porter Created via Zapier" at bounding box center [143, 309] width 107 height 30
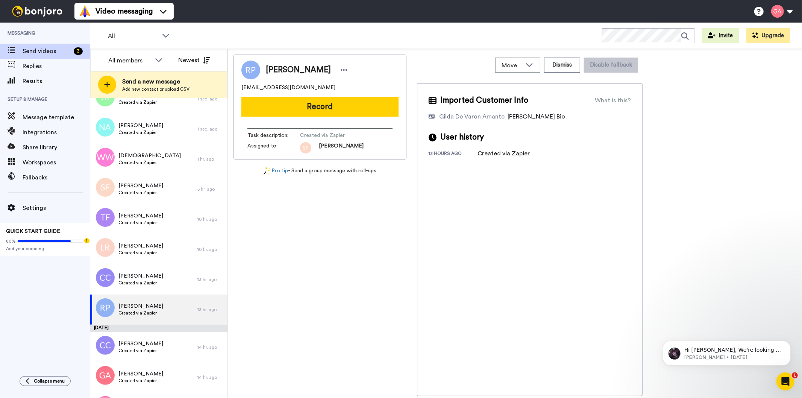
click at [324, 72] on div "Rashida Porter" at bounding box center [308, 69] width 84 height 11
click at [341, 70] on icon at bounding box center [344, 70] width 6 height 2
click at [347, 92] on li "Assign" at bounding box center [352, 93] width 55 height 11
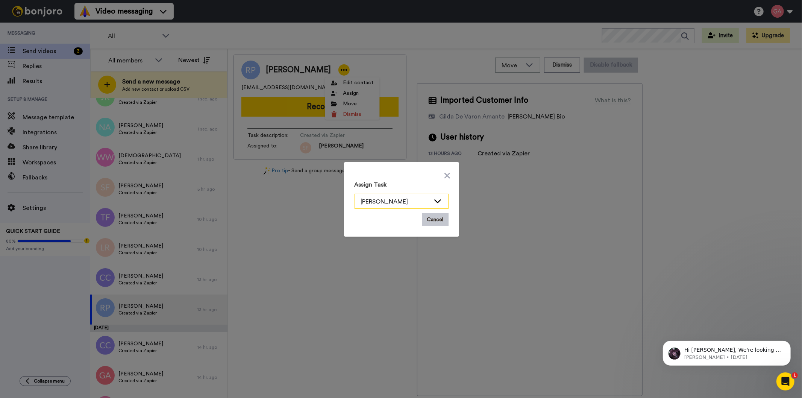
click at [434, 199] on icon at bounding box center [437, 201] width 9 height 8
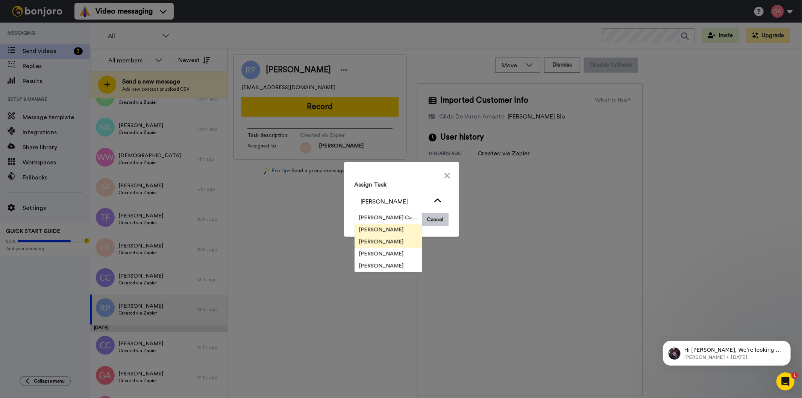
click at [380, 241] on span "[PERSON_NAME]" at bounding box center [382, 242] width 54 height 8
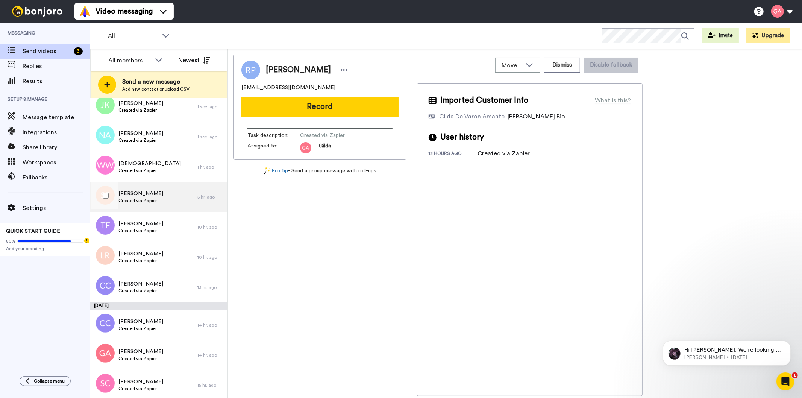
scroll to position [376, 0]
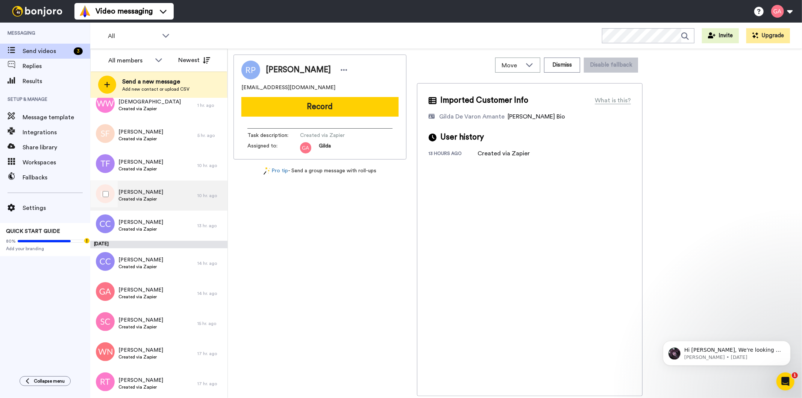
click at [162, 187] on div "Liam Ryan Created via Zapier" at bounding box center [143, 196] width 107 height 30
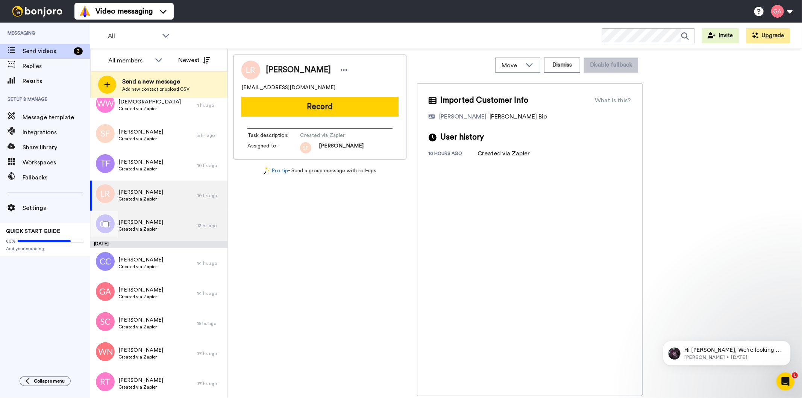
click at [159, 227] on span "Created via Zapier" at bounding box center [140, 229] width 45 height 6
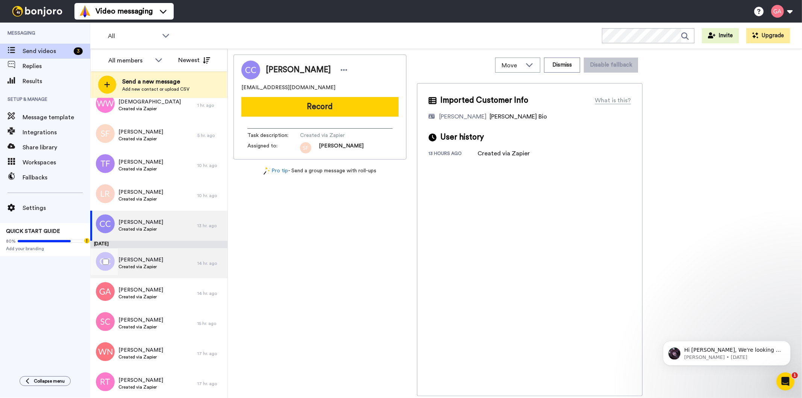
click at [156, 266] on span "Created via Zapier" at bounding box center [140, 267] width 45 height 6
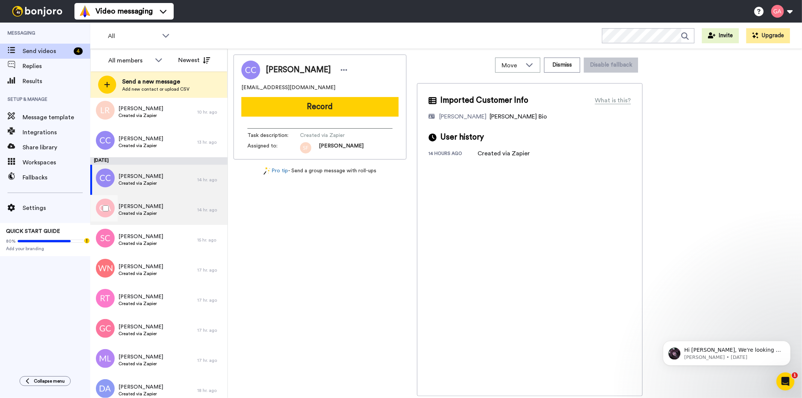
click at [155, 217] on div "Graham Aldam Created via Zapier" at bounding box center [143, 210] width 107 height 30
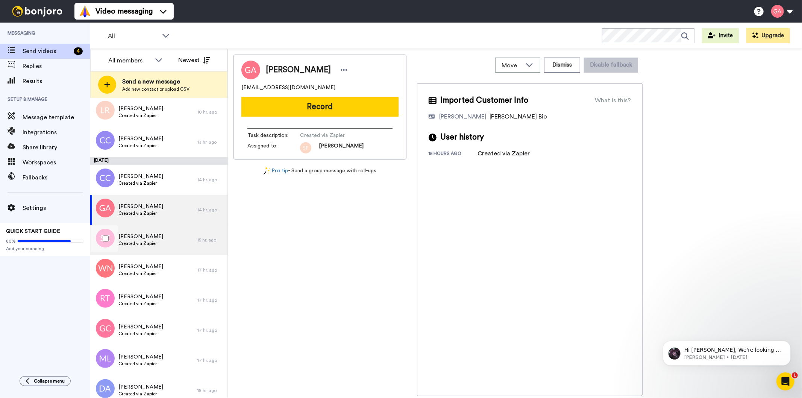
click at [153, 239] on span "Sonja Cammarota" at bounding box center [140, 237] width 45 height 8
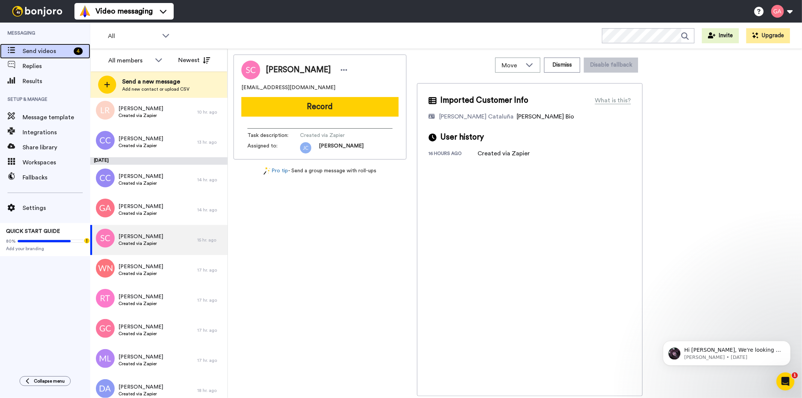
click at [62, 47] on span "Send videos" at bounding box center [47, 51] width 48 height 9
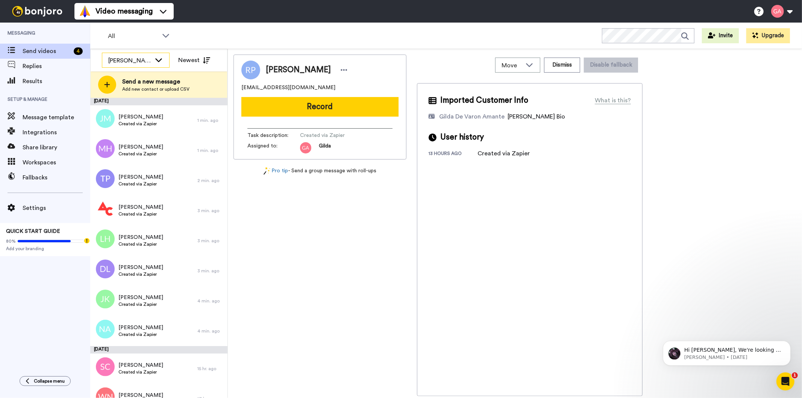
click at [152, 62] on div "Josephine Cataluña" at bounding box center [135, 60] width 67 height 15
click at [311, 229] on div "Rashida Porter rashidayporter@yahoo.com Record Task description : Created via Z…" at bounding box center [320, 225] width 173 height 341
click at [65, 51] on span "Send videos" at bounding box center [47, 51] width 48 height 9
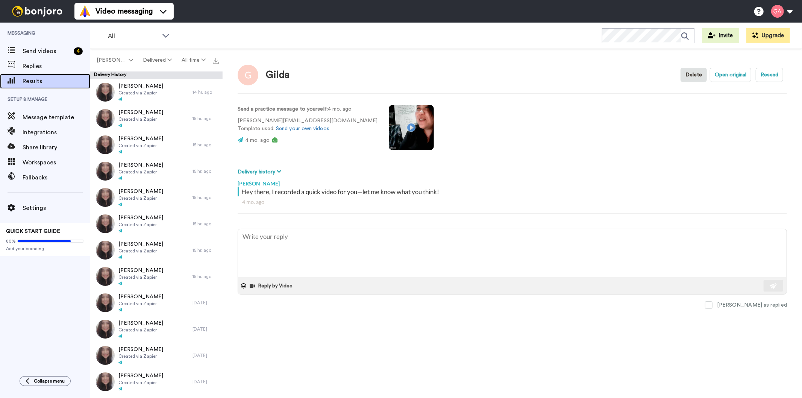
click at [40, 76] on div "Results" at bounding box center [45, 81] width 90 height 15
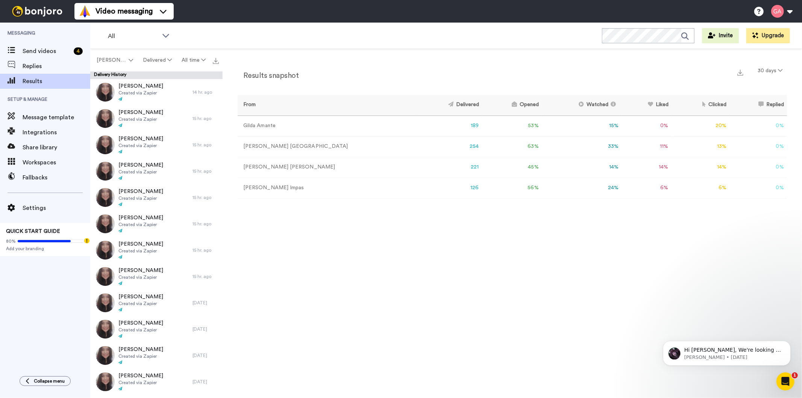
click at [453, 358] on div "Results snapshot 30 days From Delivered Opened Watched Liked Clicked Replied Fa…" at bounding box center [513, 225] width 580 height 353
drag, startPoint x: 479, startPoint y: 125, endPoint x: 529, endPoint y: 125, distance: 49.6
click at [529, 125] on tr "[PERSON_NAME] 189 53 % 15 % 0 % 20 % 0 % 0" at bounding box center [512, 125] width 549 height 21
click at [562, 281] on div "Results snapshot 30 days From Delivered Opened Watched Liked Clicked Replied Fa…" at bounding box center [513, 225] width 580 height 353
drag, startPoint x: 406, startPoint y: 150, endPoint x: 434, endPoint y: 150, distance: 27.8
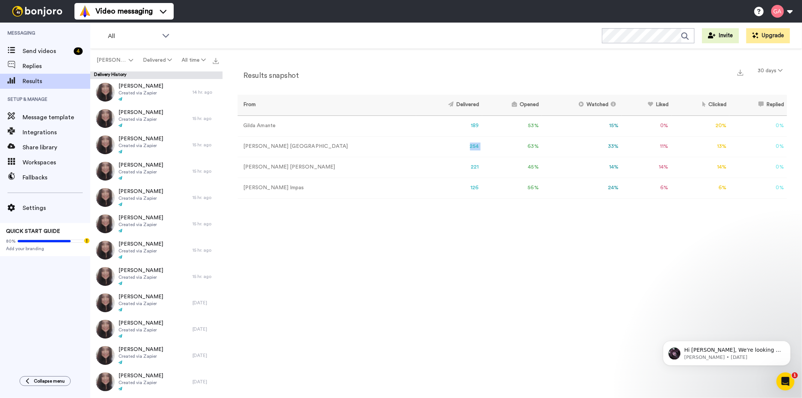
click at [434, 150] on tr "[PERSON_NAME] [GEOGRAPHIC_DATA] 254 63 % 33 % 11 % 13 % 0 % 0" at bounding box center [512, 146] width 549 height 21
click at [445, 247] on div "Results snapshot 30 days From Delivered Opened Watched Liked Clicked Replied Fa…" at bounding box center [513, 225] width 580 height 353
drag, startPoint x: 519, startPoint y: 275, endPoint x: 510, endPoint y: 264, distance: 14.4
click at [519, 276] on div "Results snapshot 30 days From Delivered Opened Watched Liked Clicked Replied Fa…" at bounding box center [513, 225] width 580 height 353
